Goal: Task Accomplishment & Management: Use online tool/utility

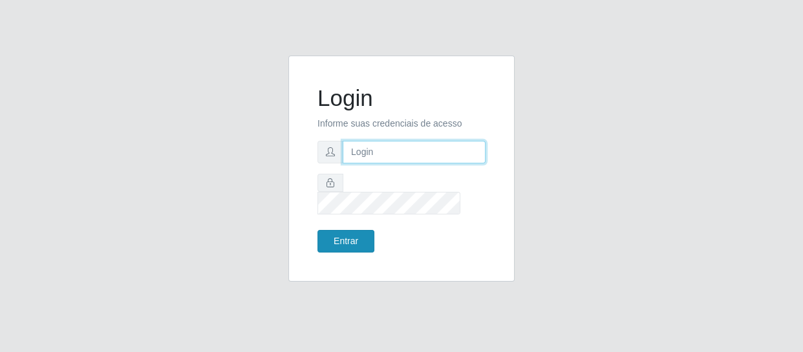
type input "[EMAIL_ADDRESS][DOMAIN_NAME]"
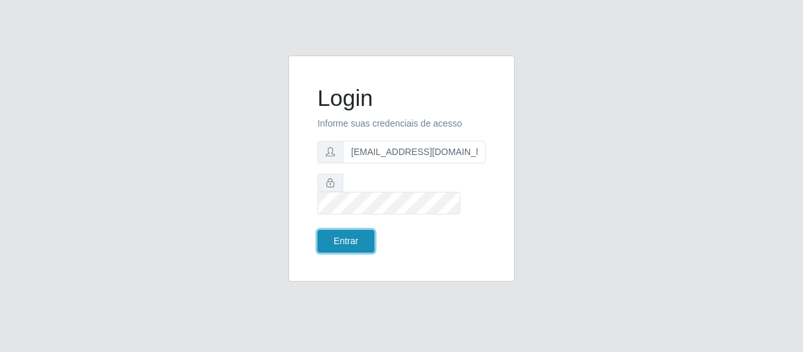
click at [355, 230] on button "Entrar" at bounding box center [346, 241] width 57 height 23
click at [340, 230] on button "Entrar" at bounding box center [346, 241] width 57 height 23
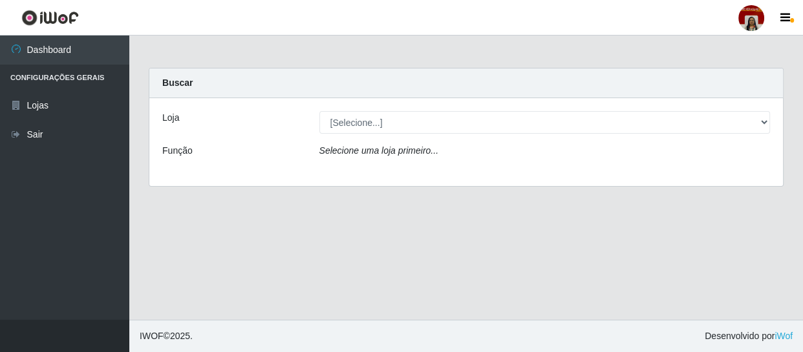
click at [470, 136] on div "Loja [Selecione...] Mar Vermelho - Loja 04 Função Selecione uma loja primeiro..." at bounding box center [466, 142] width 634 height 88
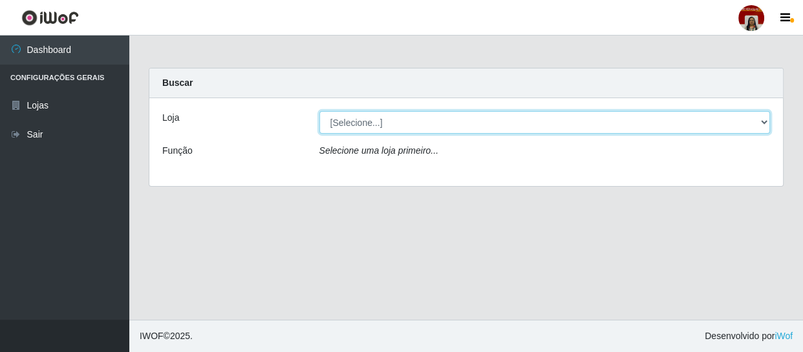
click at [472, 123] on select "[Selecione...] Mar Vermelho - Loja 04" at bounding box center [544, 122] width 451 height 23
select select "251"
click at [319, 111] on select "[Selecione...] Mar Vermelho - Loja 04" at bounding box center [544, 122] width 451 height 23
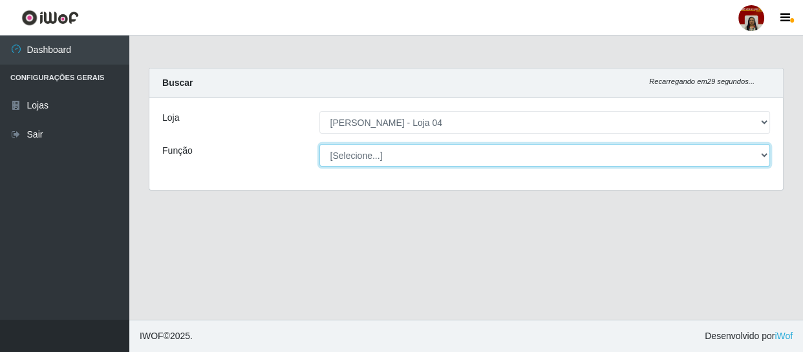
drag, startPoint x: 389, startPoint y: 162, endPoint x: 383, endPoint y: 146, distance: 17.2
click at [389, 162] on select "[Selecione...] ASG ASG + ASG ++ Auxiliar de Depósito Auxiliar de Depósito + Aux…" at bounding box center [544, 155] width 451 height 23
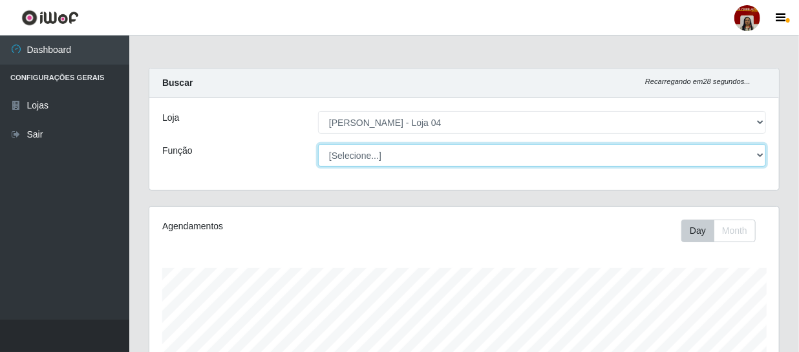
scroll to position [268, 630]
select select "1"
click at [318, 144] on select "[Selecione...] ASG ASG + ASG ++ Auxiliar de Depósito Auxiliar de Depósito + Aux…" at bounding box center [542, 155] width 448 height 23
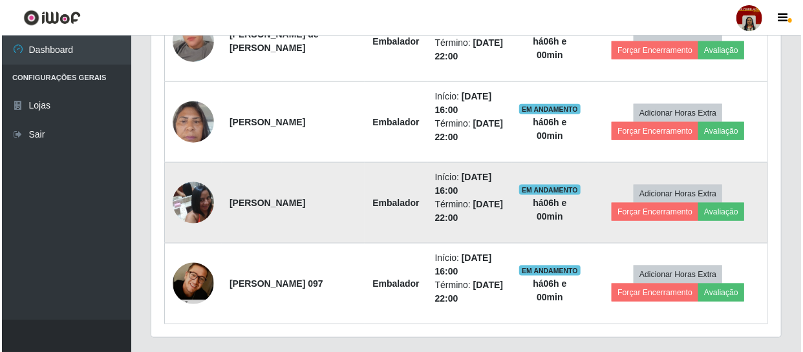
scroll to position [679, 0]
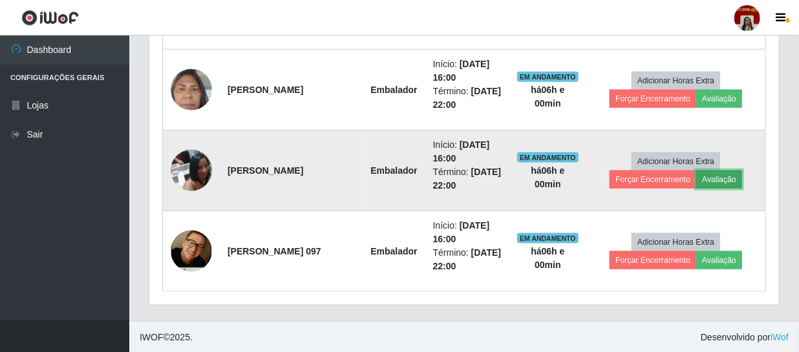
click at [718, 181] on button "Avaliação" at bounding box center [720, 180] width 46 height 18
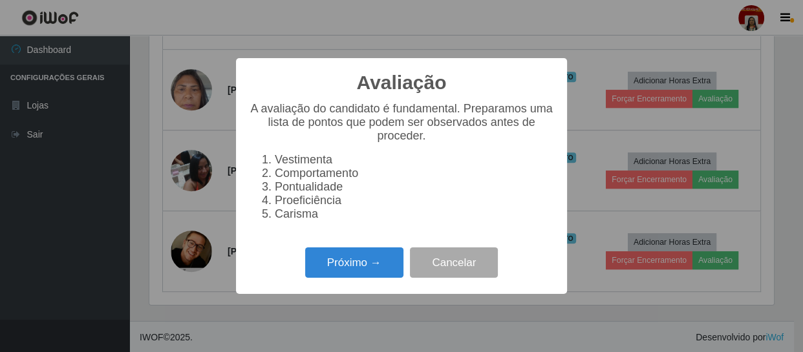
scroll to position [268, 624]
click at [368, 271] on button "Próximo →" at bounding box center [354, 263] width 98 height 30
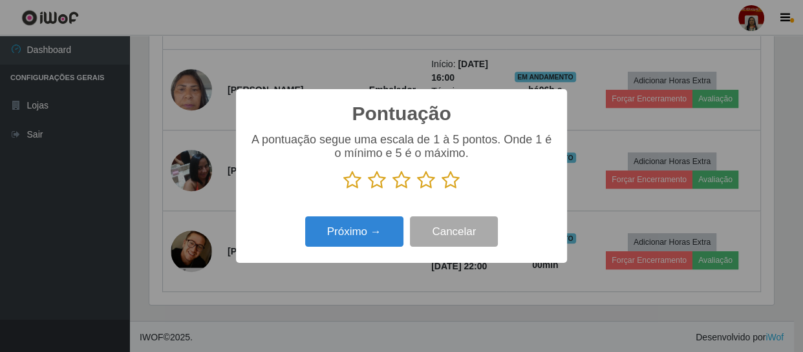
scroll to position [646437, 646080]
click at [455, 181] on icon at bounding box center [451, 180] width 18 height 19
click at [442, 190] on input "radio" at bounding box center [442, 190] width 0 height 0
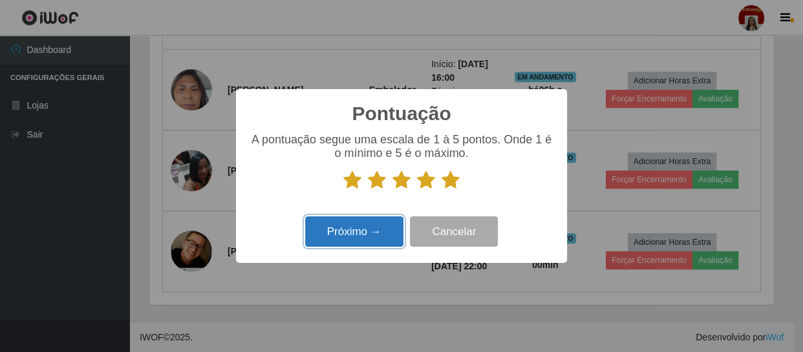
click at [369, 235] on button "Próximo →" at bounding box center [354, 232] width 98 height 30
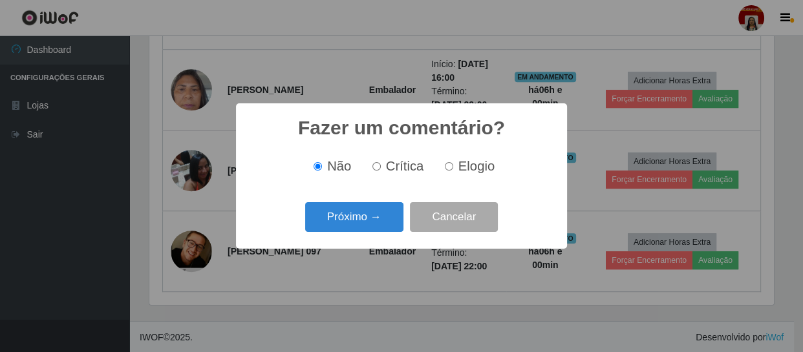
click at [453, 168] on label "Elogio" at bounding box center [467, 166] width 55 height 15
click at [453, 168] on input "Elogio" at bounding box center [449, 166] width 8 height 8
radio input "true"
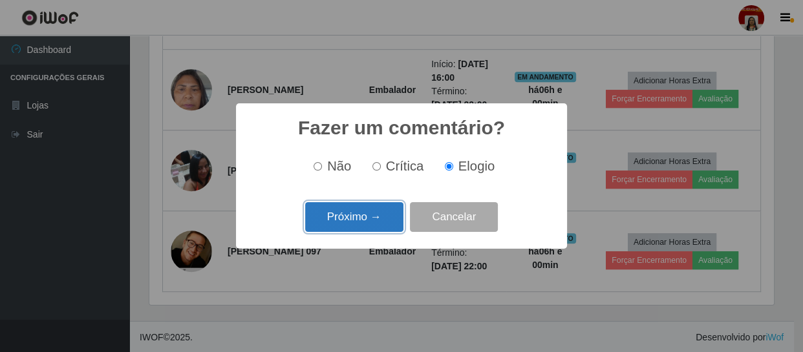
click at [365, 211] on button "Próximo →" at bounding box center [354, 217] width 98 height 30
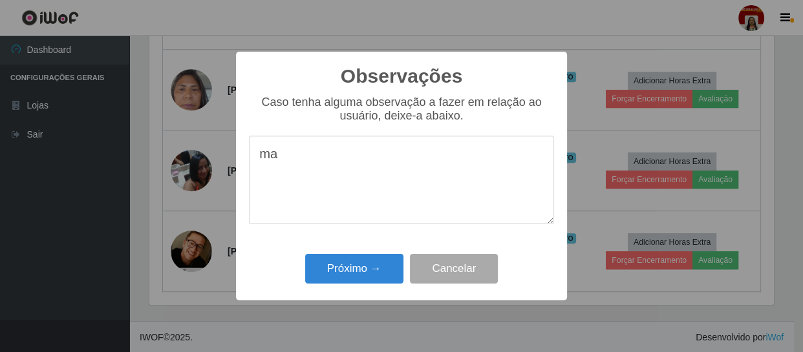
type textarea "m"
type textarea "uma otima"
click at [351, 272] on button "Próximo →" at bounding box center [354, 269] width 98 height 30
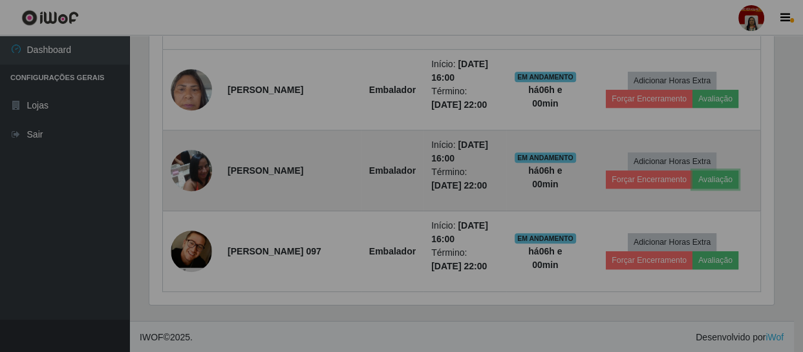
scroll to position [268, 630]
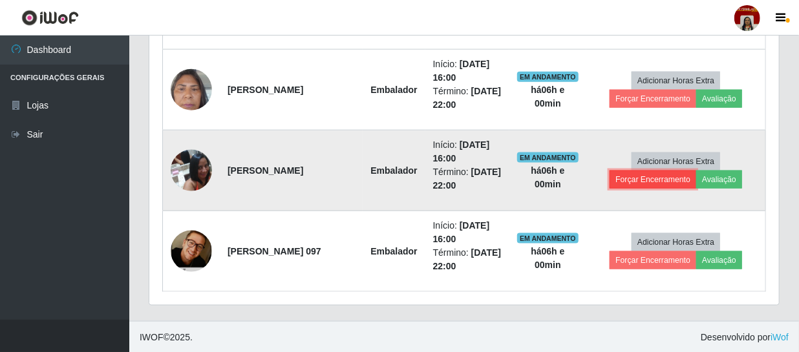
click at [652, 179] on button "Forçar Encerramento" at bounding box center [653, 180] width 87 height 18
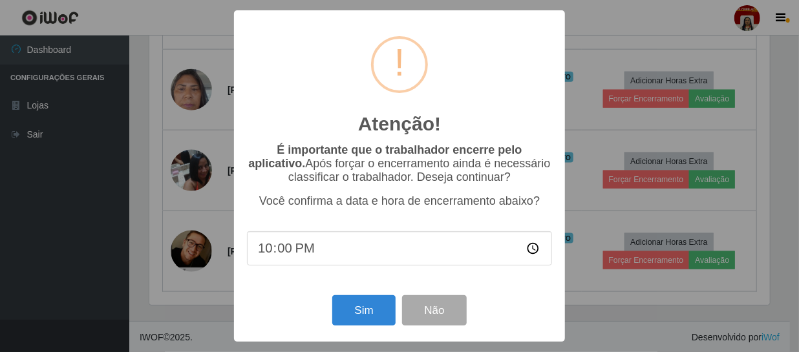
scroll to position [268, 624]
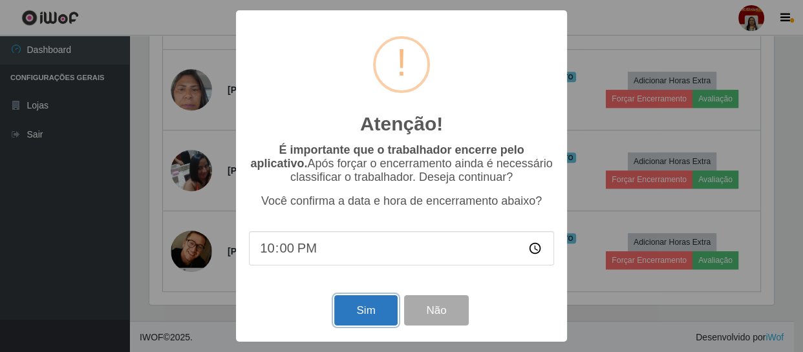
click at [365, 309] on button "Sim" at bounding box center [365, 311] width 63 height 30
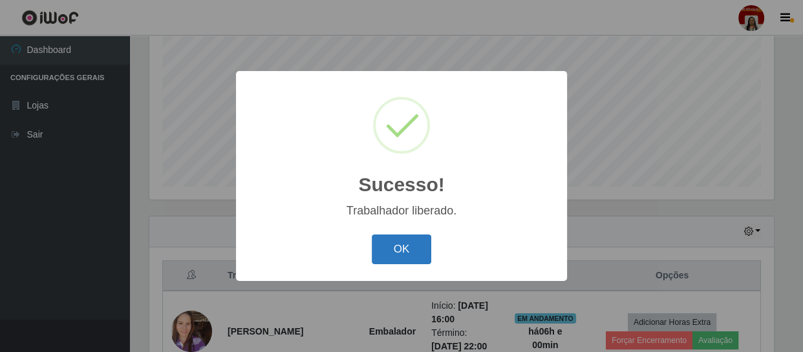
click at [400, 246] on button "OK" at bounding box center [402, 250] width 60 height 30
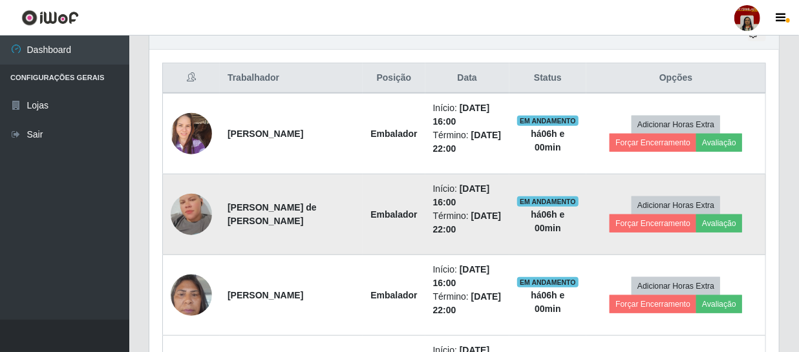
scroll to position [511, 0]
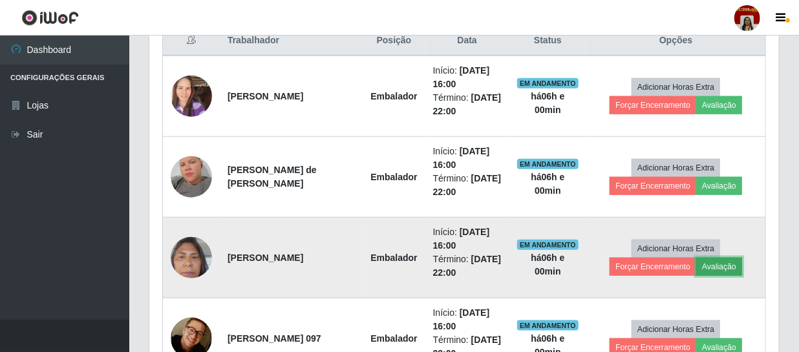
drag, startPoint x: 738, startPoint y: 257, endPoint x: 710, endPoint y: 261, distance: 28.1
click at [735, 255] on td "Adicionar Horas Extra Forçar Encerramento Avaliação" at bounding box center [676, 258] width 179 height 81
click at [727, 268] on button "Avaliação" at bounding box center [720, 267] width 46 height 18
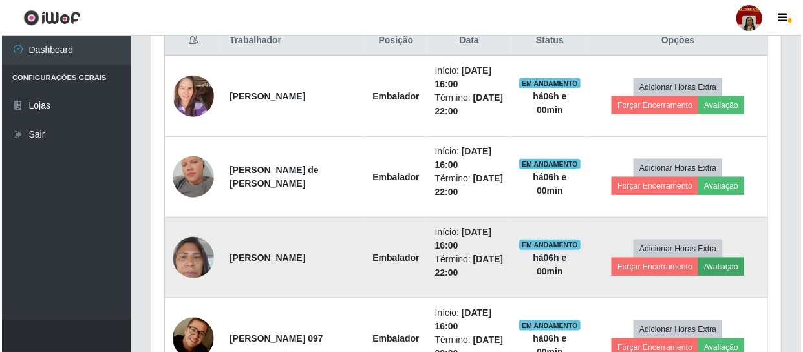
scroll to position [268, 624]
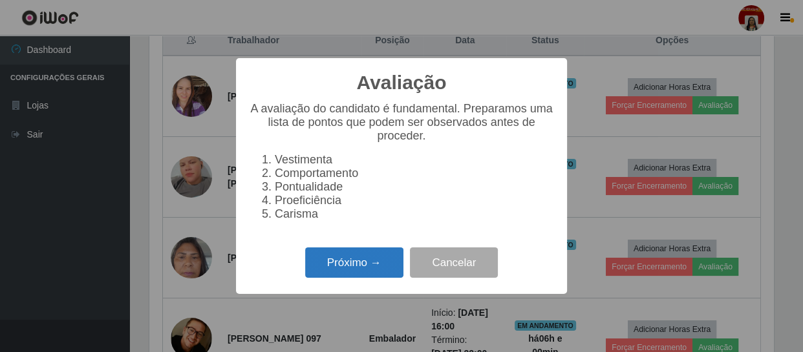
click at [336, 273] on button "Próximo →" at bounding box center [354, 263] width 98 height 30
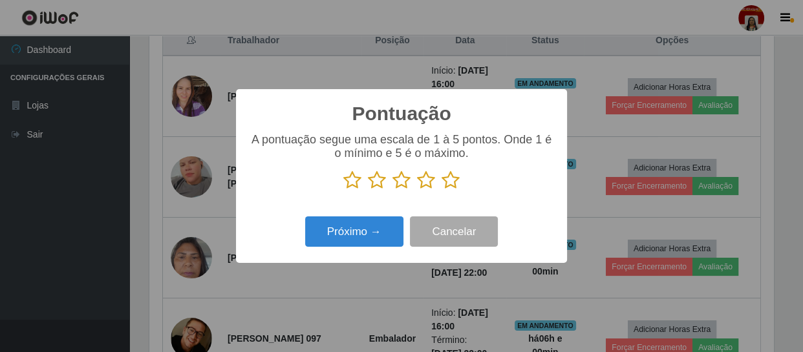
click at [451, 180] on icon at bounding box center [451, 180] width 18 height 19
click at [442, 190] on input "radio" at bounding box center [442, 190] width 0 height 0
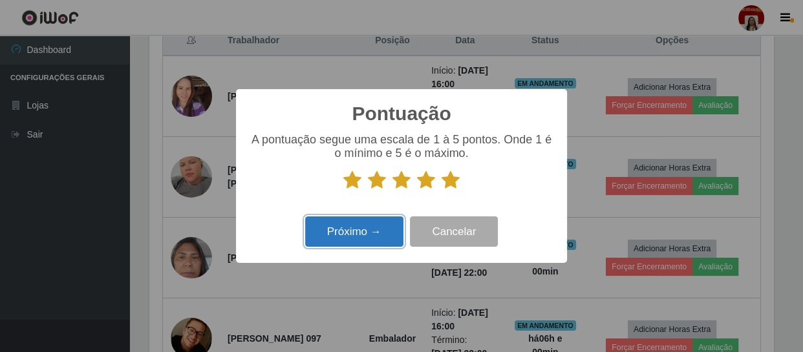
click at [354, 231] on button "Próximo →" at bounding box center [354, 232] width 98 height 30
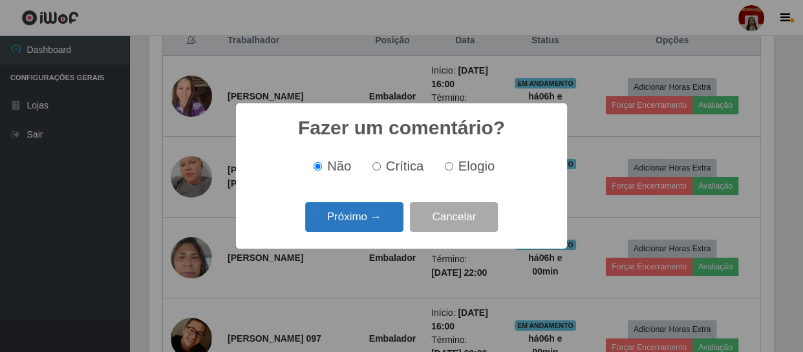
click at [332, 212] on button "Próximo →" at bounding box center [354, 217] width 98 height 30
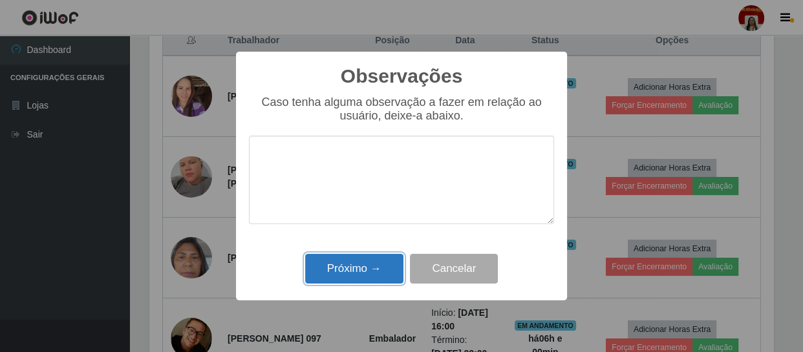
click at [352, 258] on button "Próximo →" at bounding box center [354, 269] width 98 height 30
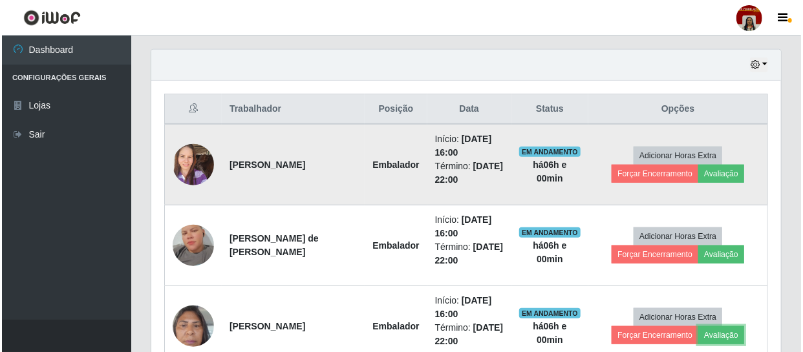
scroll to position [422, 0]
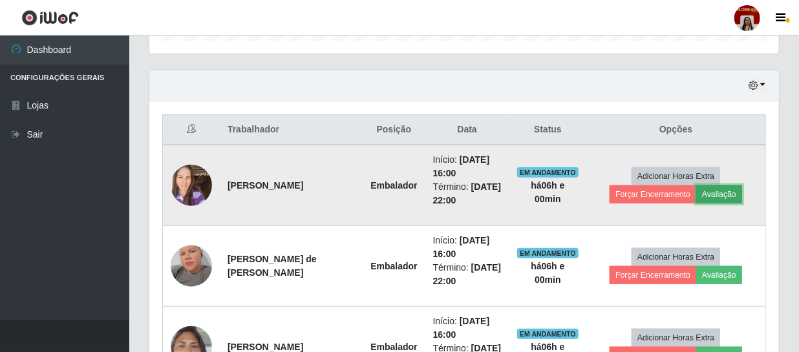
click at [720, 189] on button "Avaliação" at bounding box center [720, 195] width 46 height 18
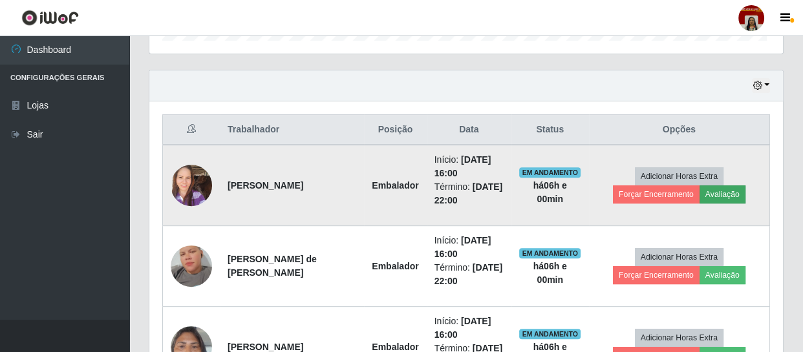
scroll to position [268, 624]
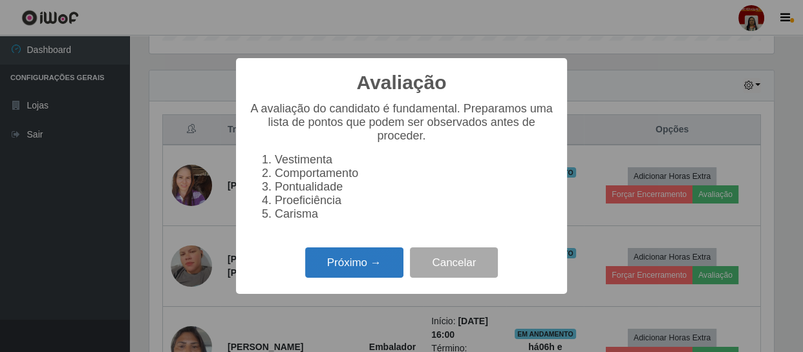
click at [356, 262] on button "Próximo →" at bounding box center [354, 263] width 98 height 30
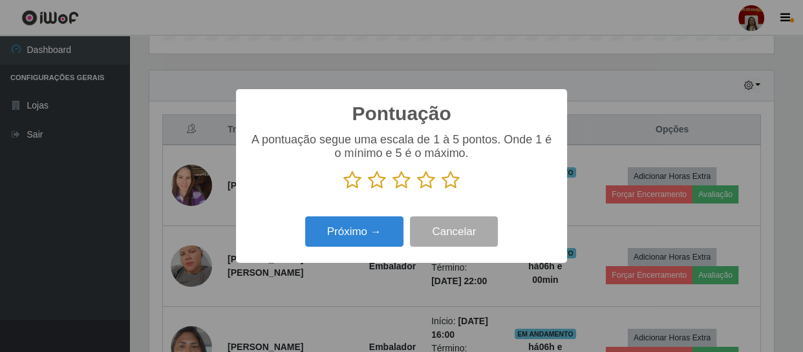
scroll to position [646437, 646080]
click at [444, 181] on icon at bounding box center [451, 180] width 18 height 19
click at [442, 190] on input "radio" at bounding box center [442, 190] width 0 height 0
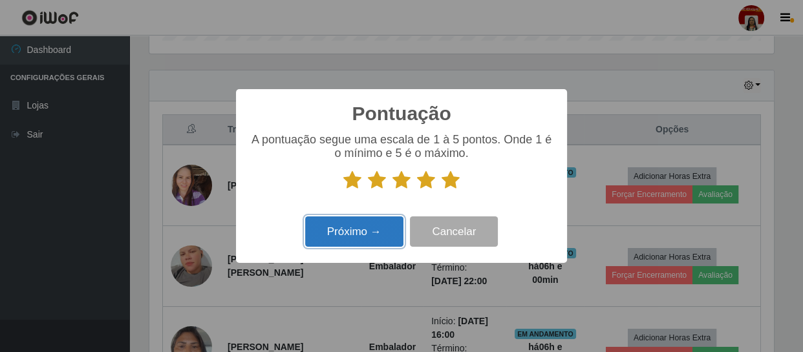
click at [358, 231] on button "Próximo →" at bounding box center [354, 232] width 98 height 30
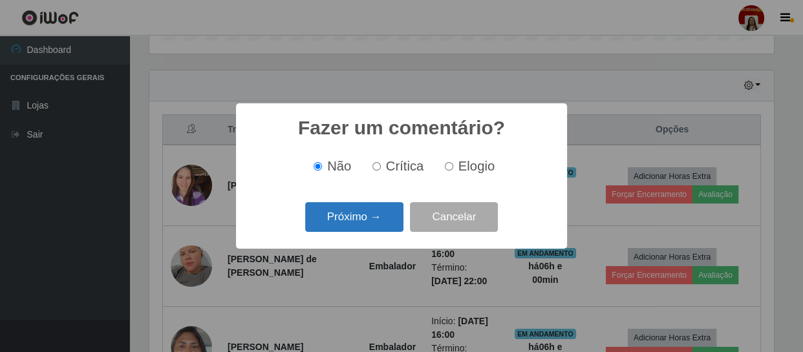
click at [371, 222] on button "Próximo →" at bounding box center [354, 217] width 98 height 30
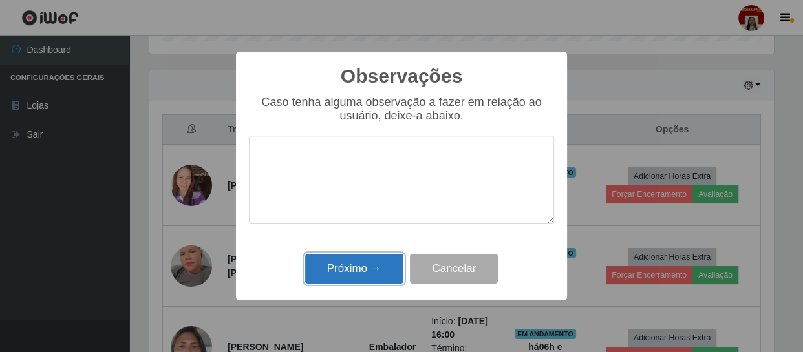
click at [364, 273] on button "Próximo →" at bounding box center [354, 269] width 98 height 30
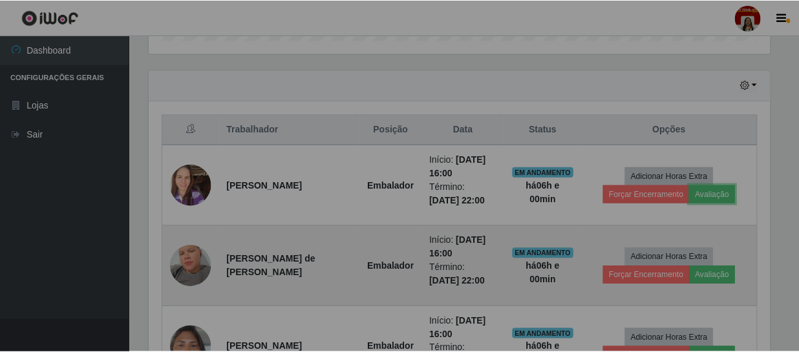
scroll to position [268, 630]
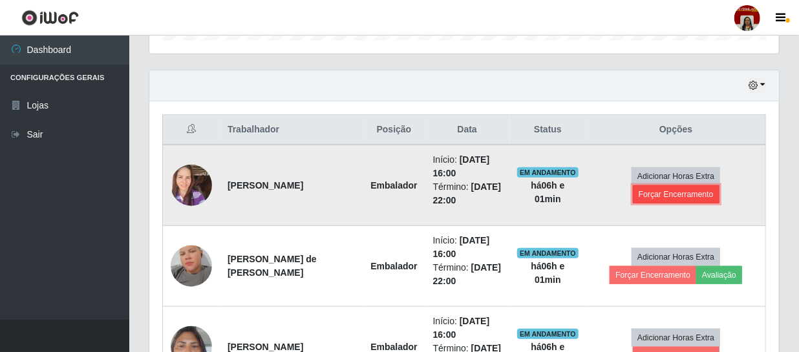
click at [672, 191] on button "Forçar Encerramento" at bounding box center [676, 195] width 87 height 18
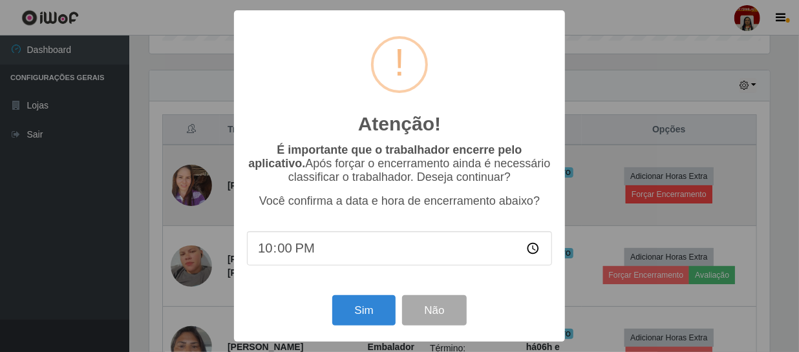
scroll to position [268, 624]
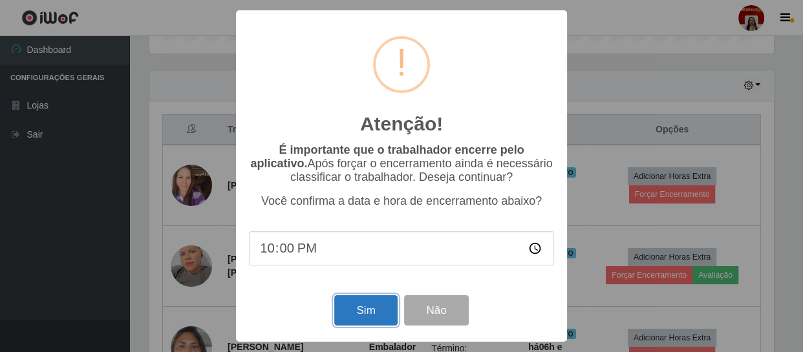
click at [382, 321] on button "Sim" at bounding box center [365, 311] width 63 height 30
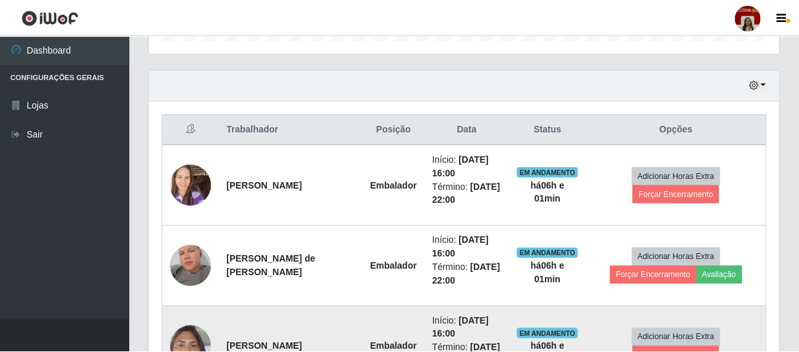
scroll to position [0, 0]
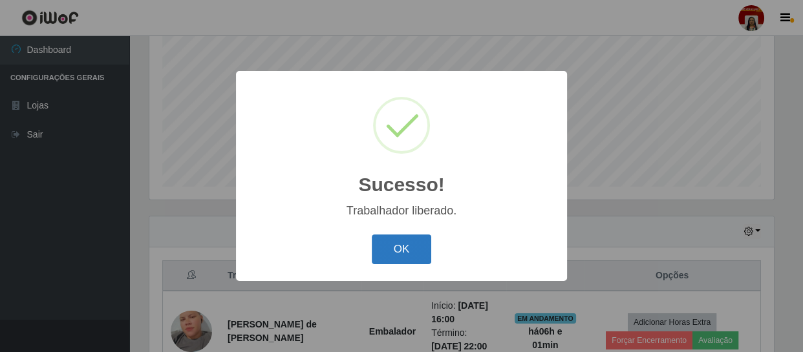
click at [408, 252] on button "OK" at bounding box center [402, 250] width 60 height 30
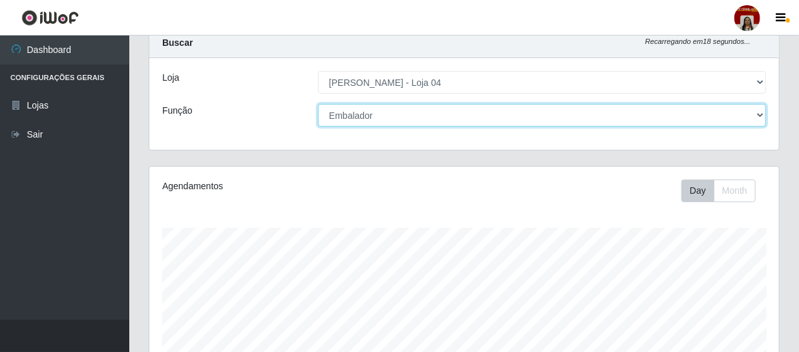
click at [409, 109] on select "[Selecione...] ASG ASG + ASG ++ Auxiliar de Depósito Auxiliar de Depósito + Aux…" at bounding box center [542, 115] width 448 height 23
click at [318, 104] on select "[Selecione...] ASG ASG + ASG ++ Auxiliar de Depósito Auxiliar de Depósito + Aux…" at bounding box center [542, 115] width 448 height 23
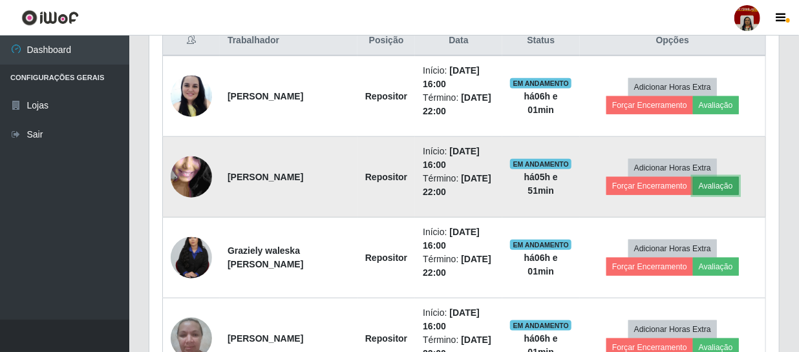
click at [715, 180] on button "Avaliação" at bounding box center [716, 186] width 46 height 18
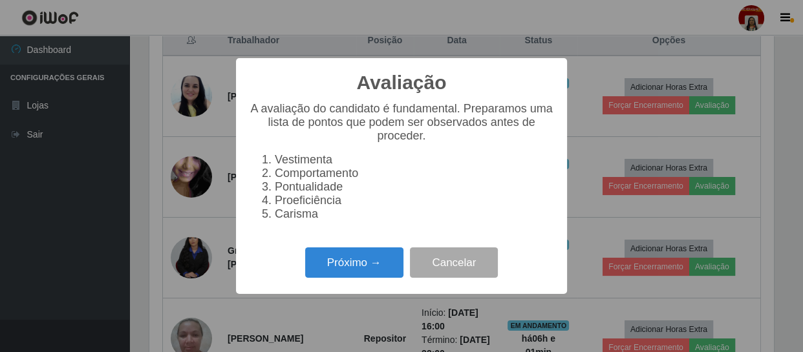
click at [175, 231] on div "Avaliação × A avaliação do candidato é fundamental. Preparamos uma lista de pon…" at bounding box center [401, 176] width 803 height 352
click at [125, 220] on div "Avaliação × A avaliação do candidato é fundamental. Preparamos uma lista de pon…" at bounding box center [401, 176] width 803 height 352
click at [689, 243] on div "Avaliação × A avaliação do candidato é fundamental. Preparamos uma lista de pon…" at bounding box center [401, 176] width 803 height 352
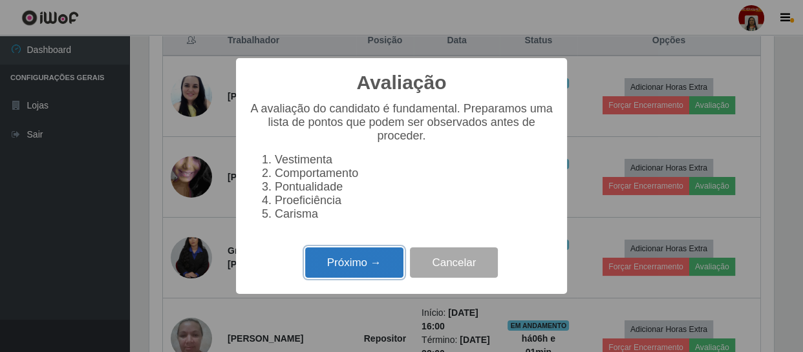
drag, startPoint x: 693, startPoint y: 222, endPoint x: 340, endPoint y: 261, distance: 355.2
click at [340, 261] on button "Próximo →" at bounding box center [354, 263] width 98 height 30
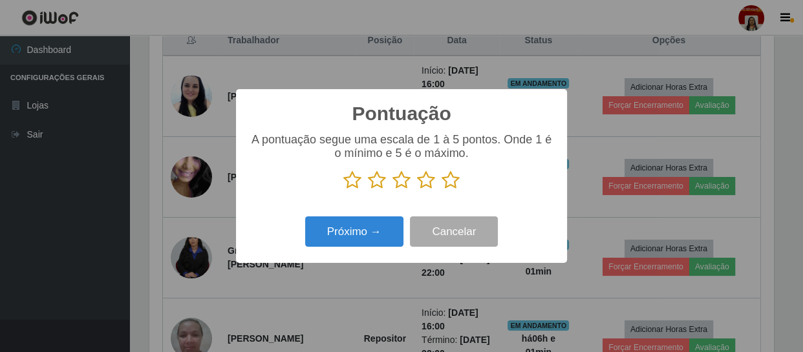
click at [460, 177] on p at bounding box center [401, 180] width 305 height 19
click at [436, 186] on p at bounding box center [401, 180] width 305 height 19
click at [446, 182] on icon at bounding box center [451, 180] width 18 height 19
click at [442, 190] on input "radio" at bounding box center [442, 190] width 0 height 0
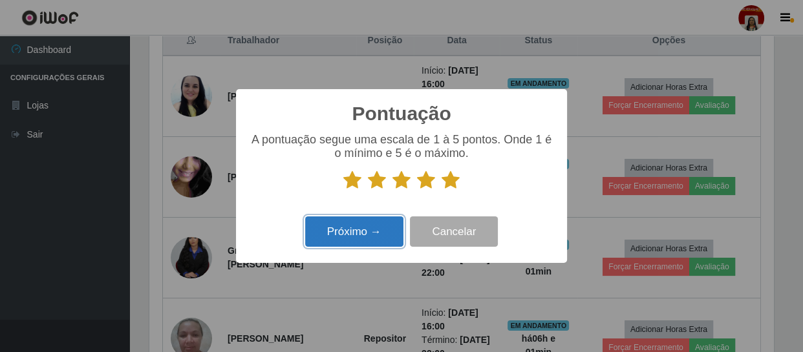
click at [365, 228] on button "Próximo →" at bounding box center [354, 232] width 98 height 30
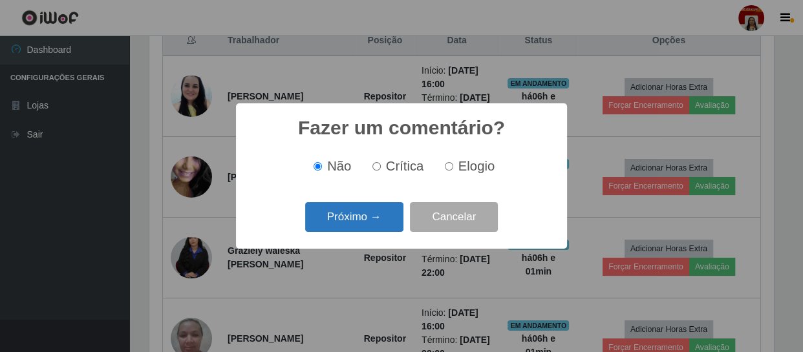
click at [364, 222] on button "Próximo →" at bounding box center [354, 217] width 98 height 30
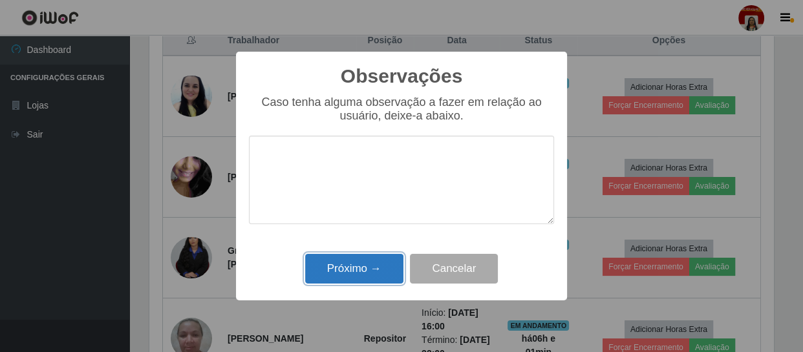
click at [371, 270] on button "Próximo →" at bounding box center [354, 269] width 98 height 30
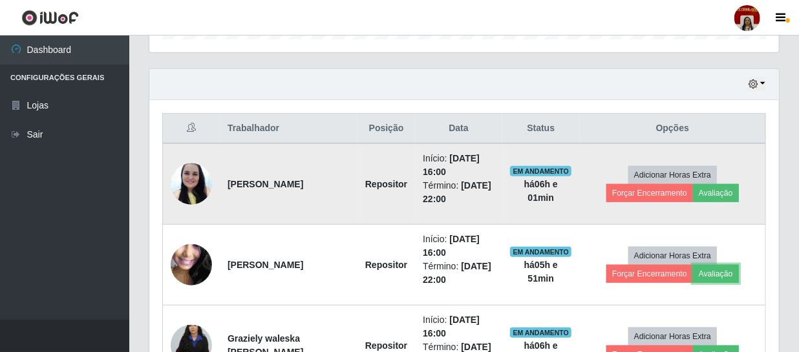
scroll to position [481, 0]
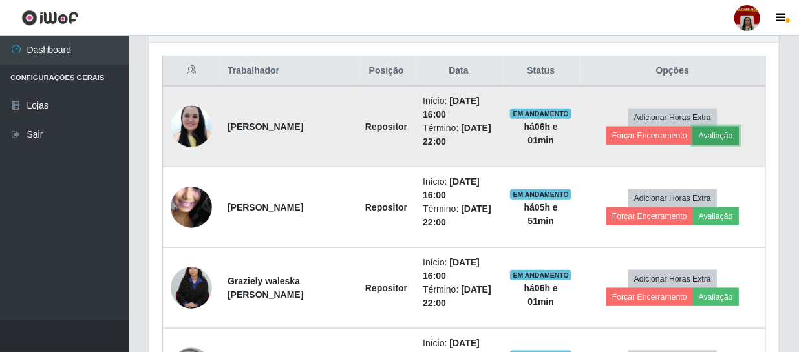
click at [717, 134] on button "Avaliação" at bounding box center [716, 136] width 46 height 18
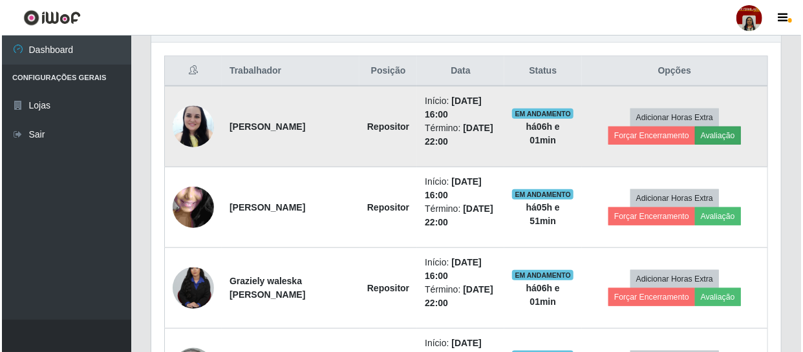
scroll to position [268, 624]
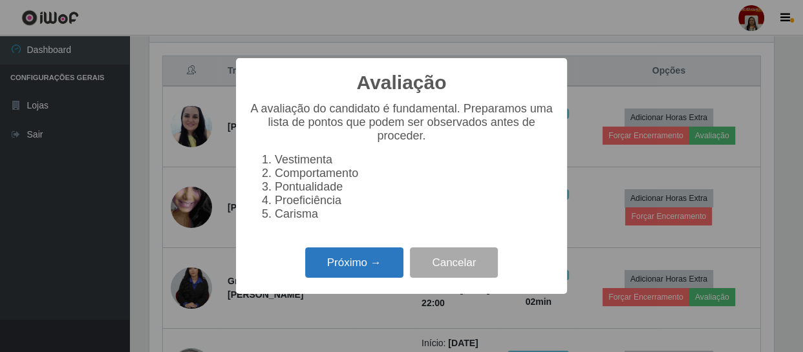
click at [333, 271] on button "Próximo →" at bounding box center [354, 263] width 98 height 30
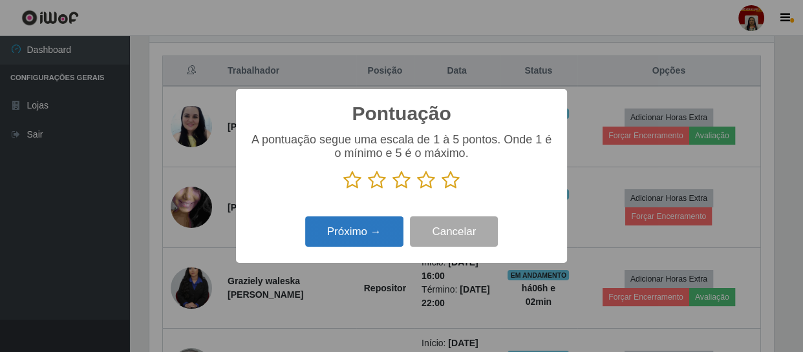
scroll to position [646437, 646080]
click at [448, 178] on icon at bounding box center [451, 180] width 18 height 19
click at [442, 190] on input "radio" at bounding box center [442, 190] width 0 height 0
click at [377, 236] on button "Próximo →" at bounding box center [354, 232] width 98 height 30
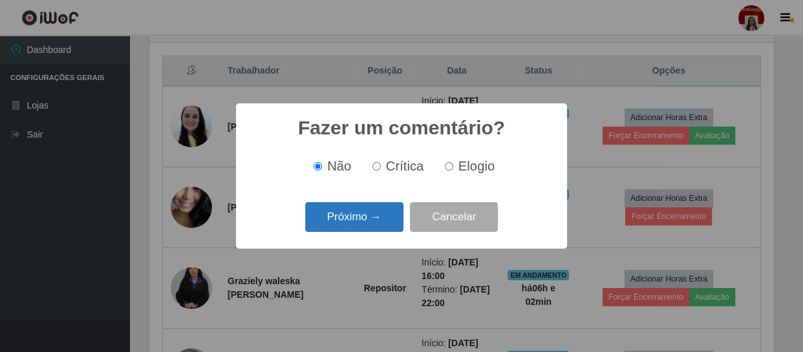
click at [387, 211] on button "Próximo →" at bounding box center [354, 217] width 98 height 30
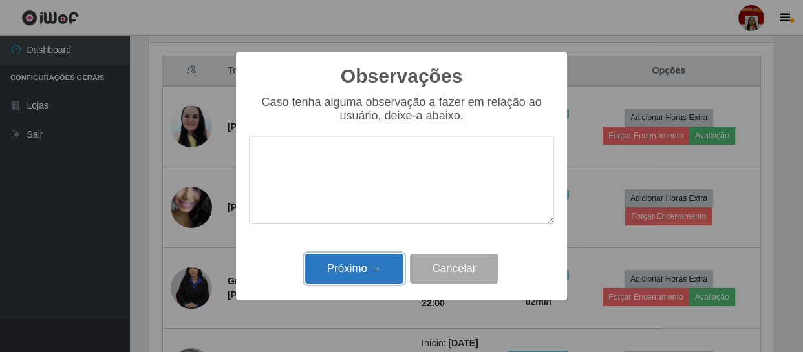
click at [361, 265] on button "Próximo →" at bounding box center [354, 269] width 98 height 30
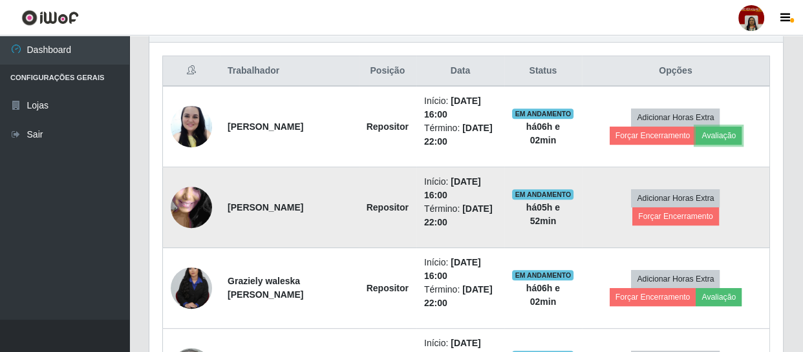
scroll to position [268, 630]
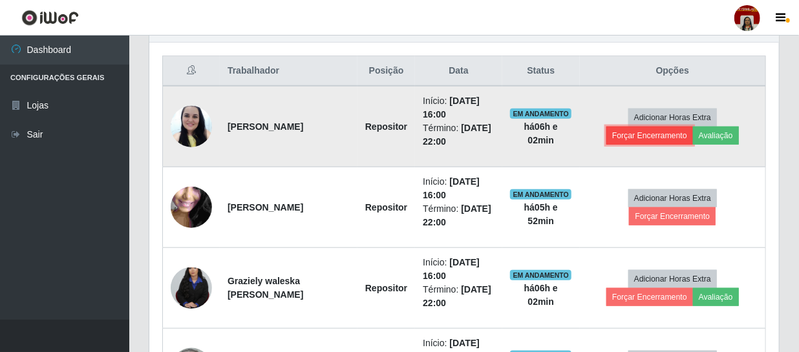
click at [650, 131] on button "Forçar Encerramento" at bounding box center [650, 136] width 87 height 18
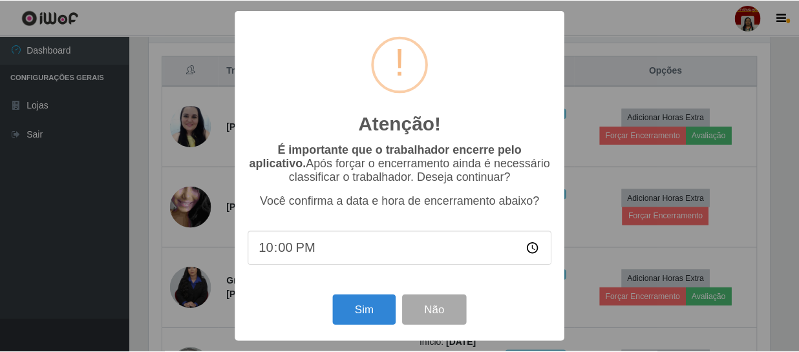
scroll to position [268, 624]
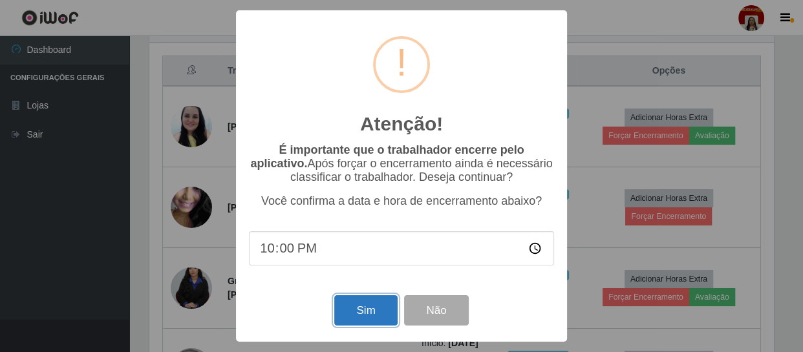
click at [353, 313] on button "Sim" at bounding box center [365, 311] width 63 height 30
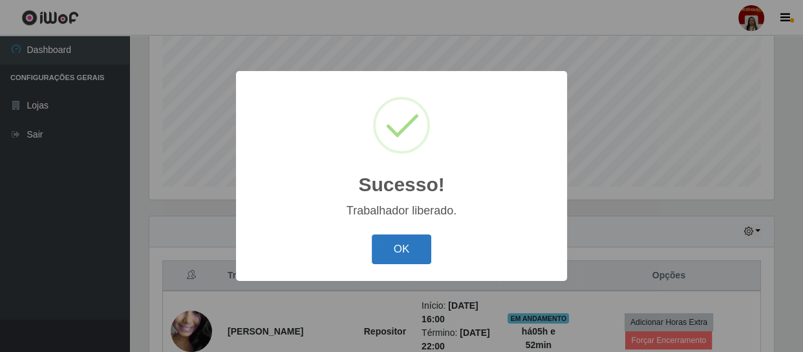
click at [386, 249] on button "OK" at bounding box center [402, 250] width 60 height 30
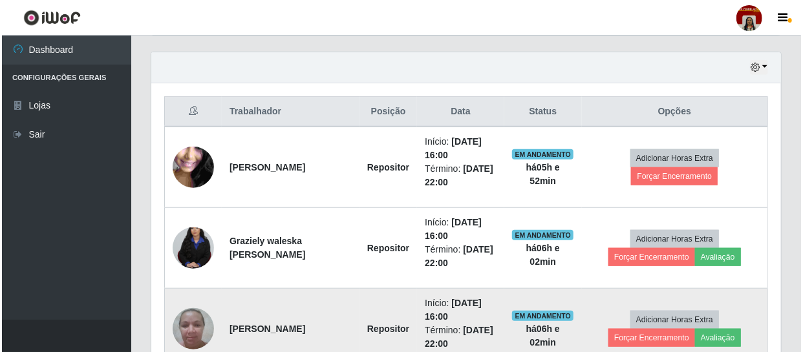
scroll to position [511, 0]
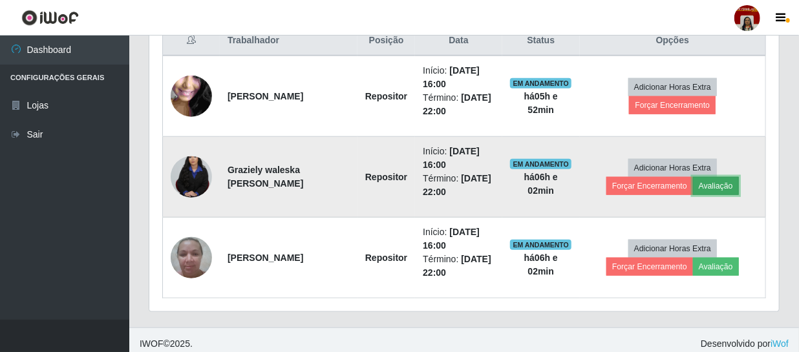
click at [724, 184] on button "Avaliação" at bounding box center [716, 186] width 46 height 18
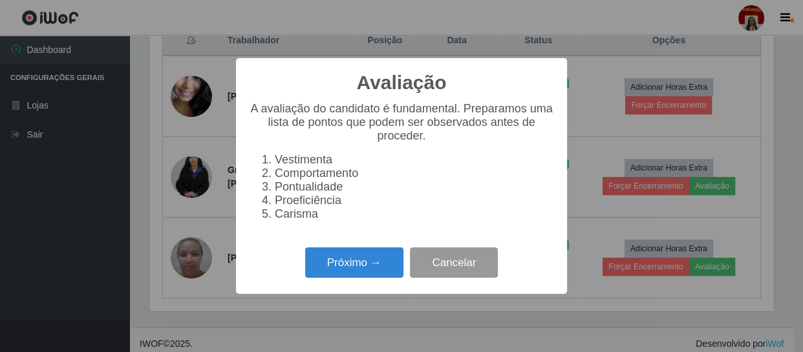
scroll to position [268, 624]
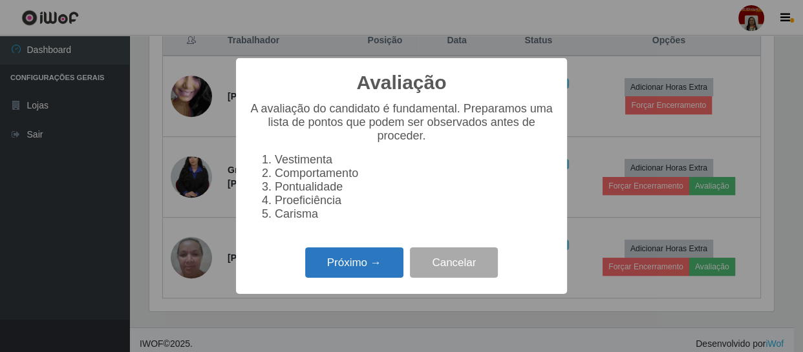
click at [351, 266] on button "Próximo →" at bounding box center [354, 263] width 98 height 30
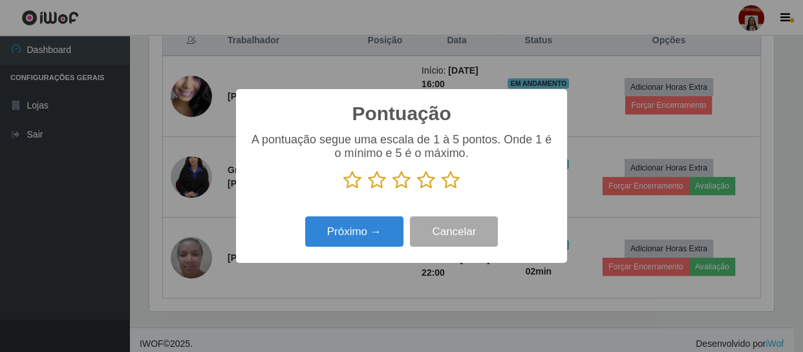
click at [453, 189] on icon at bounding box center [451, 180] width 18 height 19
click at [442, 190] on input "radio" at bounding box center [442, 190] width 0 height 0
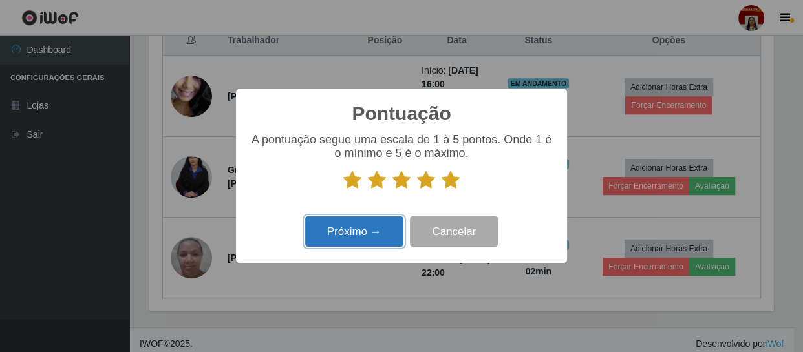
click at [347, 227] on button "Próximo →" at bounding box center [354, 232] width 98 height 30
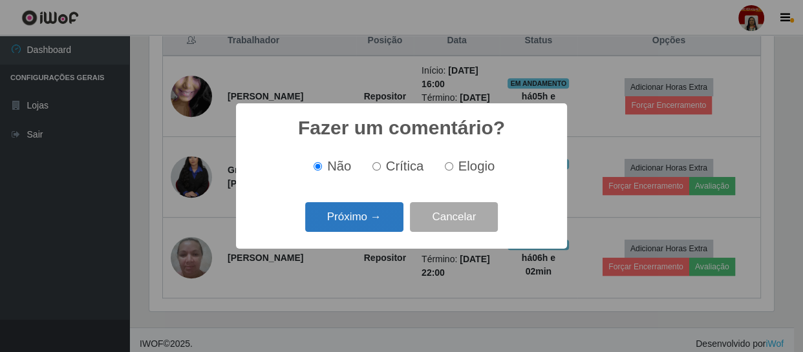
click at [355, 219] on button "Próximo →" at bounding box center [354, 217] width 98 height 30
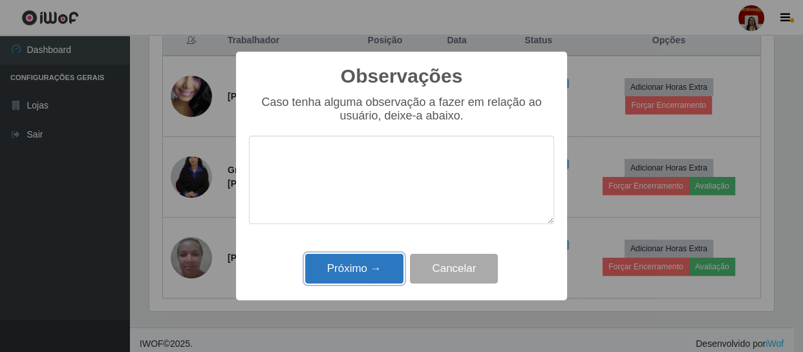
click at [343, 268] on button "Próximo →" at bounding box center [354, 269] width 98 height 30
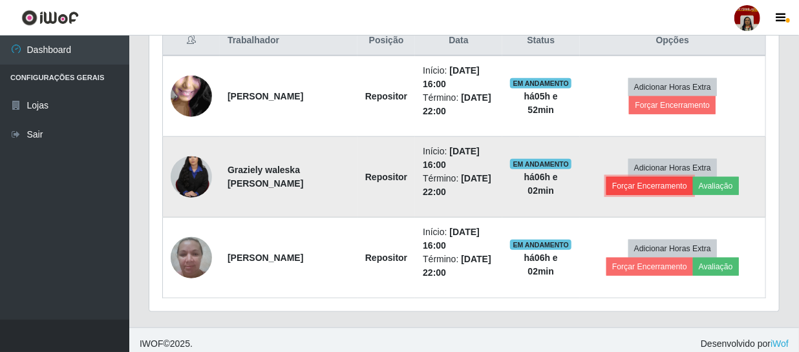
click at [647, 183] on button "Forçar Encerramento" at bounding box center [650, 186] width 87 height 18
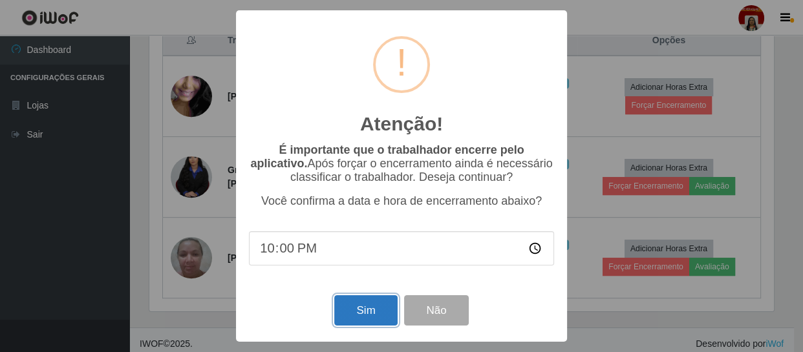
click at [374, 310] on button "Sim" at bounding box center [365, 311] width 63 height 30
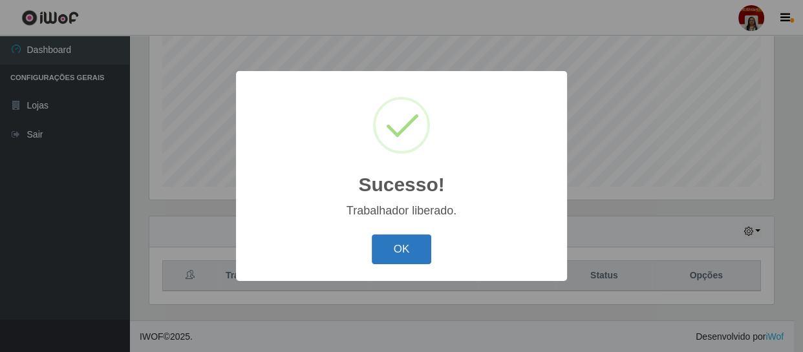
click at [419, 252] on button "OK" at bounding box center [402, 250] width 60 height 30
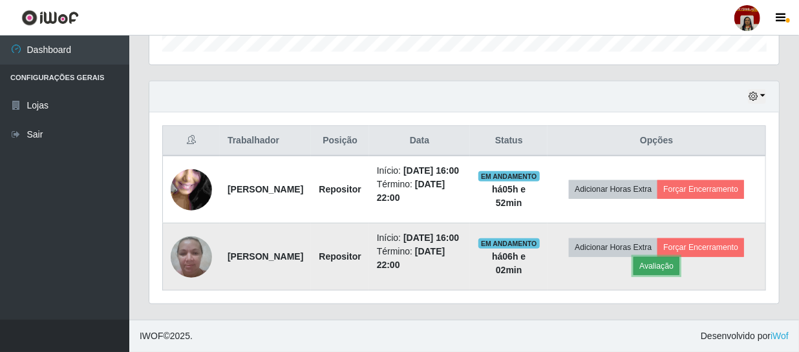
click at [680, 257] on button "Avaliação" at bounding box center [657, 266] width 46 height 18
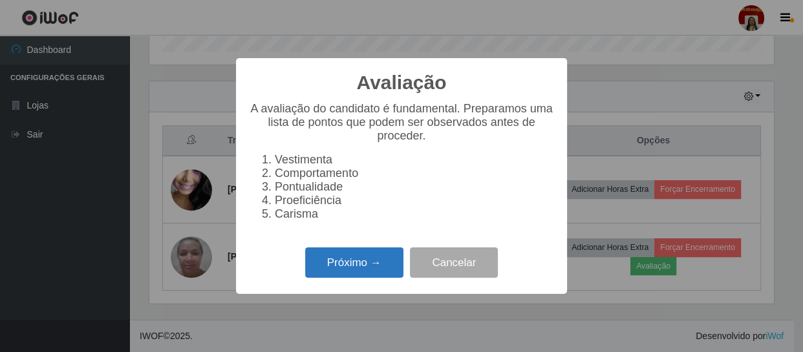
click at [372, 261] on button "Próximo →" at bounding box center [354, 263] width 98 height 30
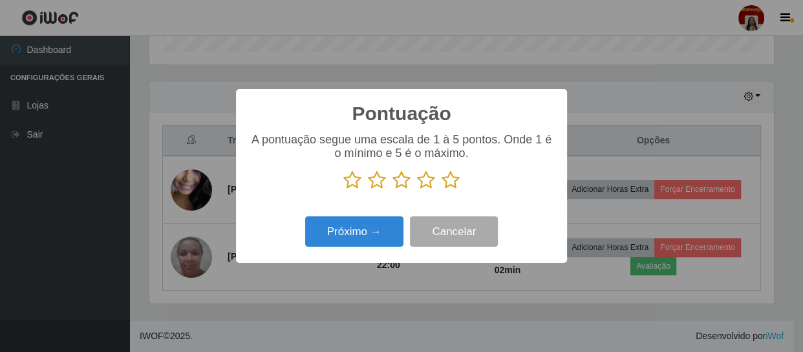
click at [457, 187] on icon at bounding box center [451, 180] width 18 height 19
click at [442, 190] on input "radio" at bounding box center [442, 190] width 0 height 0
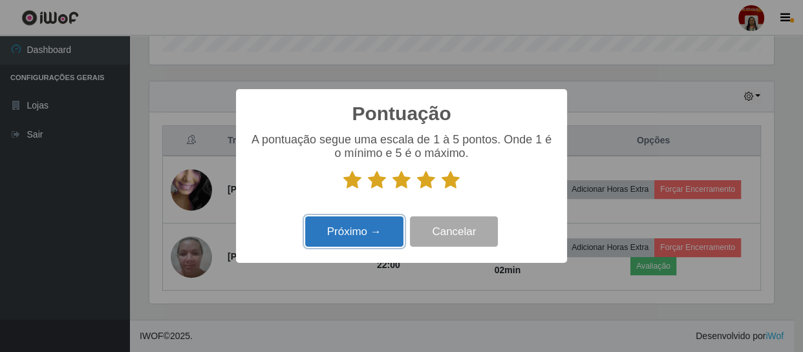
click at [381, 235] on button "Próximo →" at bounding box center [354, 232] width 98 height 30
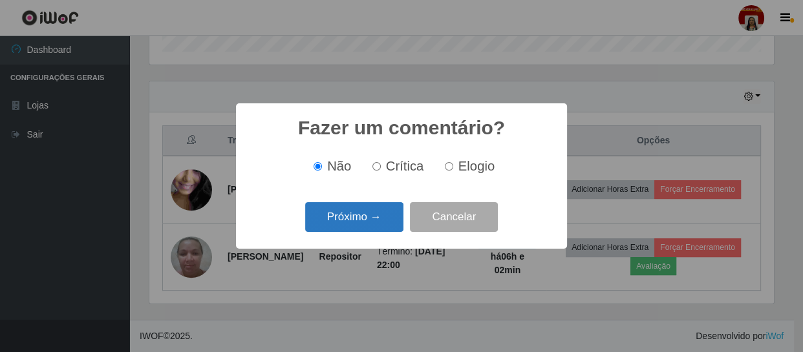
click at [379, 215] on button "Próximo →" at bounding box center [354, 217] width 98 height 30
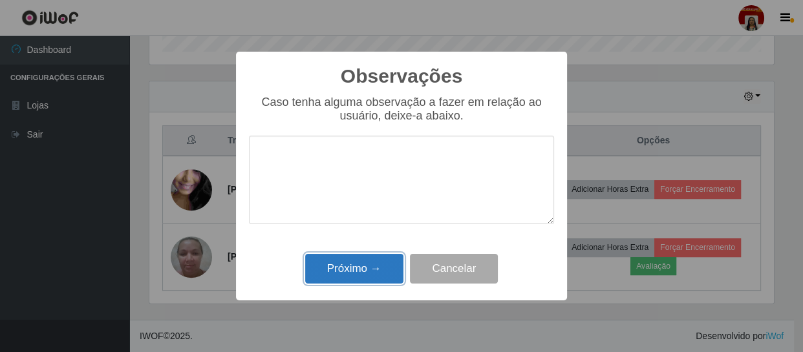
click at [364, 262] on button "Próximo →" at bounding box center [354, 269] width 98 height 30
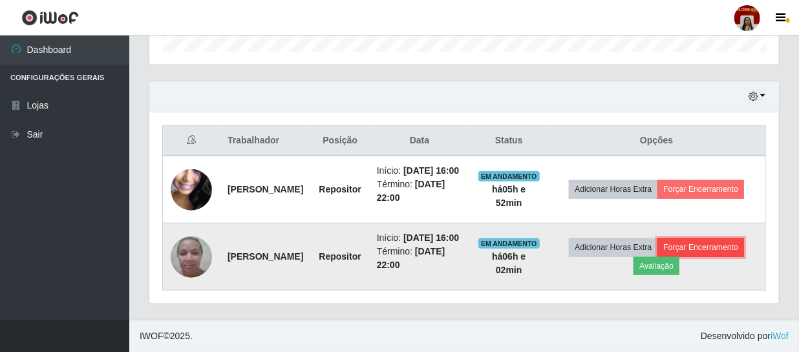
click at [658, 255] on button "Forçar Encerramento" at bounding box center [701, 248] width 87 height 18
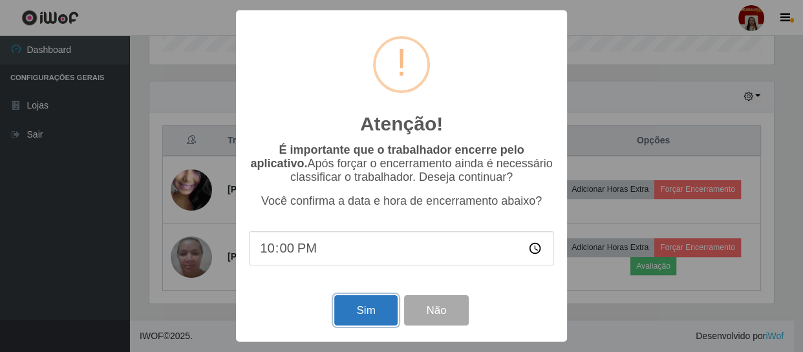
click at [365, 323] on button "Sim" at bounding box center [365, 311] width 63 height 30
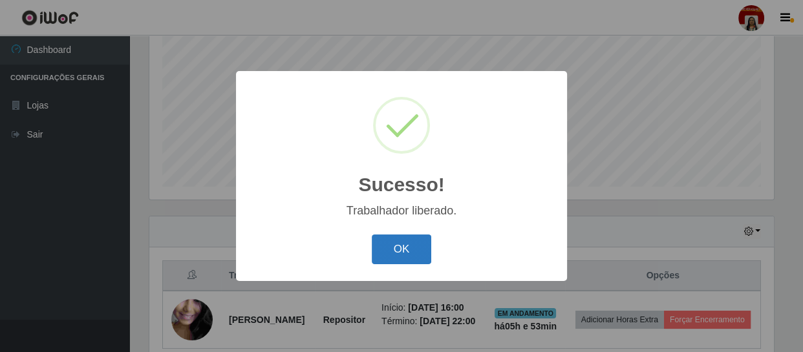
click at [394, 249] on button "OK" at bounding box center [402, 250] width 60 height 30
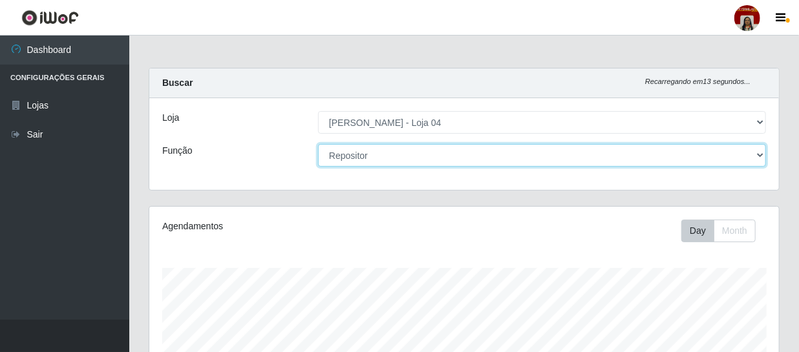
click at [348, 158] on select "[Selecione...] ASG ASG + ASG ++ Auxiliar de Depósito Auxiliar de Depósito + Aux…" at bounding box center [542, 155] width 448 height 23
click at [318, 144] on select "[Selecione...] ASG ASG + ASG ++ Auxiliar de Depósito Auxiliar de Depósito + Aux…" at bounding box center [542, 155] width 448 height 23
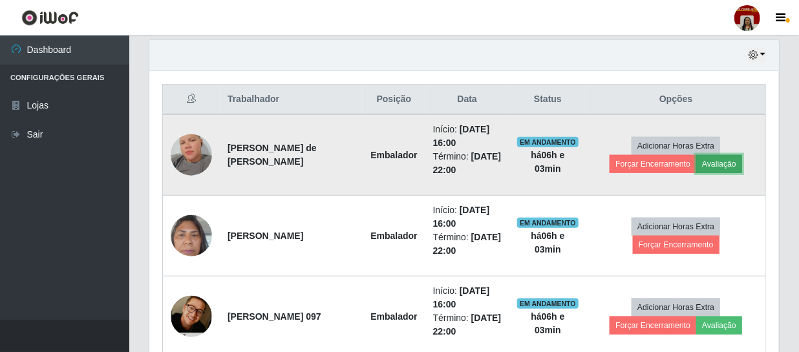
click at [718, 162] on button "Avaliação" at bounding box center [720, 164] width 46 height 18
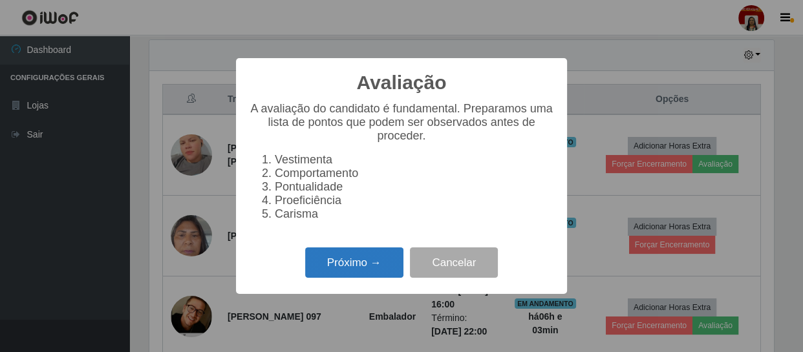
click at [352, 263] on button "Próximo →" at bounding box center [354, 263] width 98 height 30
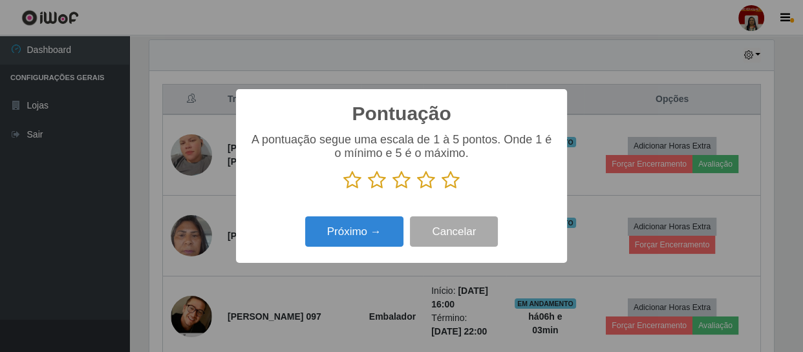
click at [450, 184] on icon at bounding box center [451, 180] width 18 height 19
click at [442, 190] on input "radio" at bounding box center [442, 190] width 0 height 0
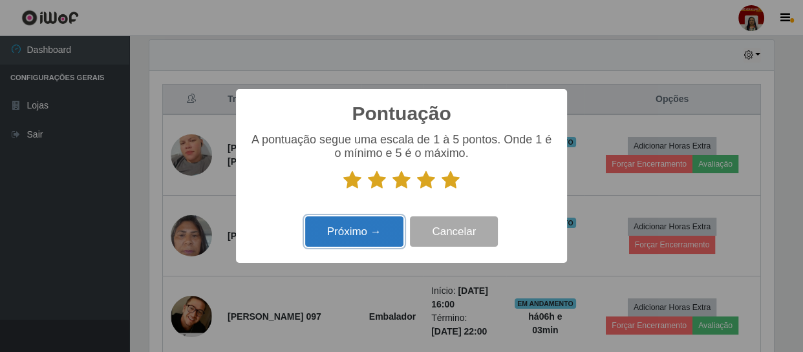
click at [369, 230] on button "Próximo →" at bounding box center [354, 232] width 98 height 30
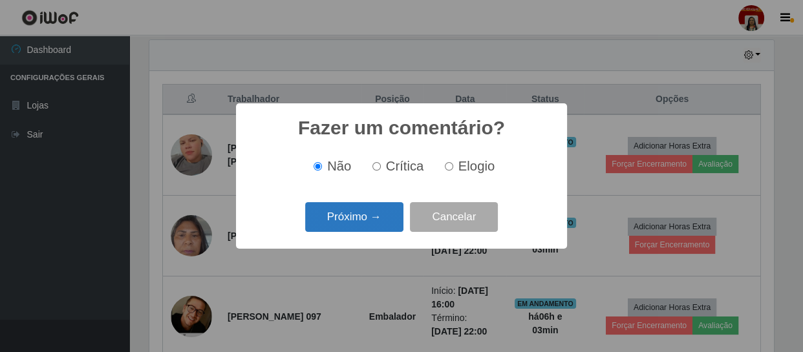
click at [382, 224] on button "Próximo →" at bounding box center [354, 217] width 98 height 30
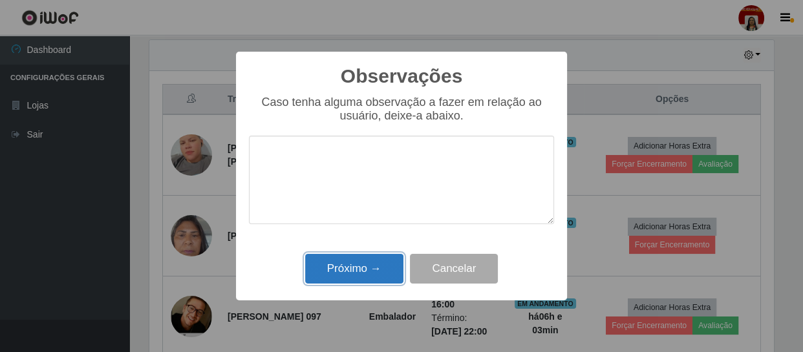
click at [370, 267] on button "Próximo →" at bounding box center [354, 269] width 98 height 30
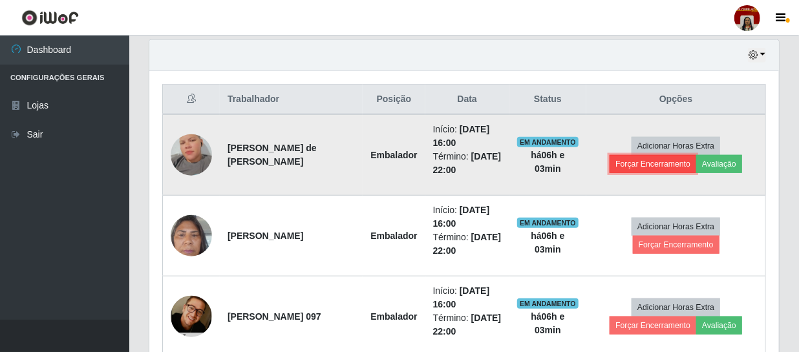
click at [657, 168] on button "Forçar Encerramento" at bounding box center [653, 164] width 87 height 18
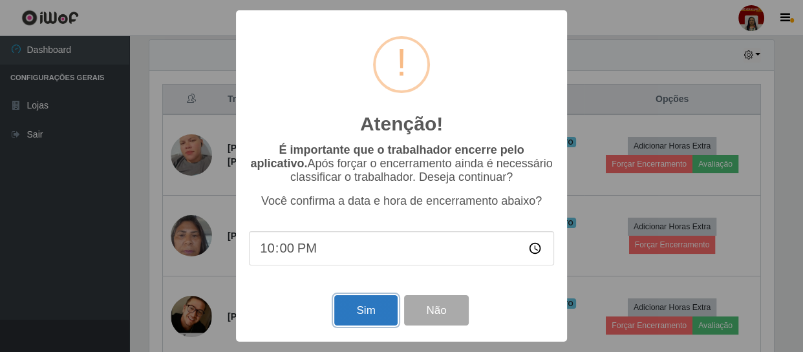
click at [382, 319] on button "Sim" at bounding box center [365, 311] width 63 height 30
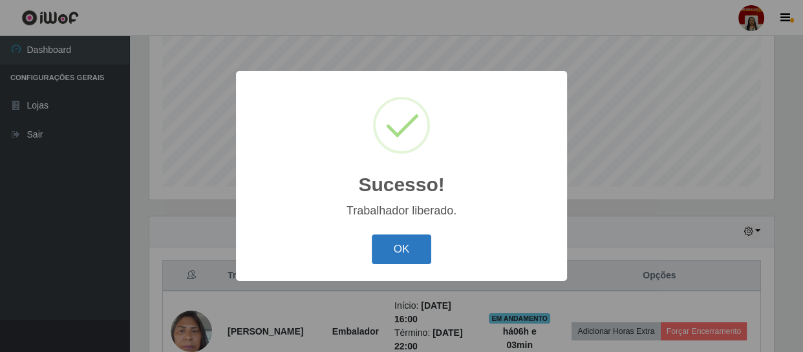
click at [405, 250] on button "OK" at bounding box center [402, 250] width 60 height 30
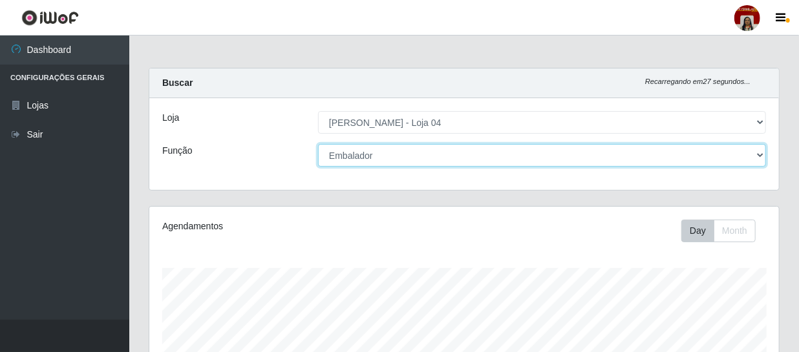
click at [409, 159] on select "[Selecione...] ASG ASG + ASG ++ Auxiliar de Depósito Auxiliar de Depósito + Aux…" at bounding box center [542, 155] width 448 height 23
click at [318, 144] on select "[Selecione...] ASG ASG + ASG ++ Auxiliar de Depósito Auxiliar de Depósito + Aux…" at bounding box center [542, 155] width 448 height 23
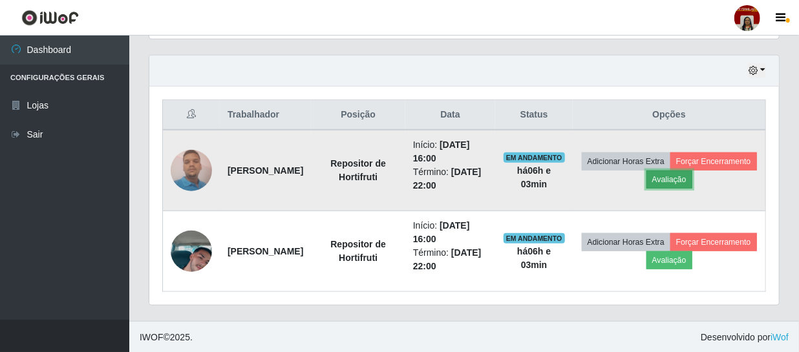
click at [693, 175] on button "Avaliação" at bounding box center [670, 180] width 46 height 18
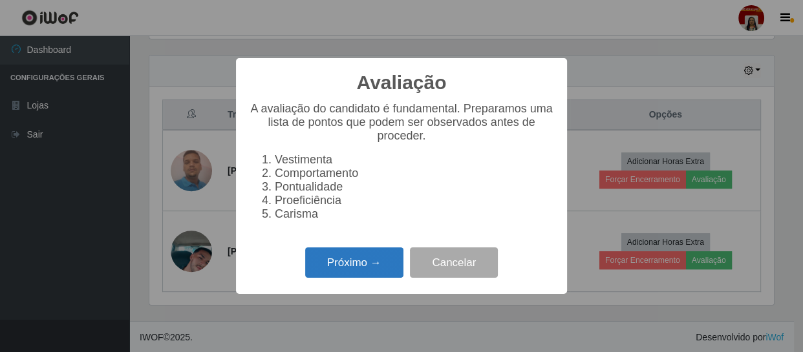
click at [360, 265] on button "Próximo →" at bounding box center [354, 263] width 98 height 30
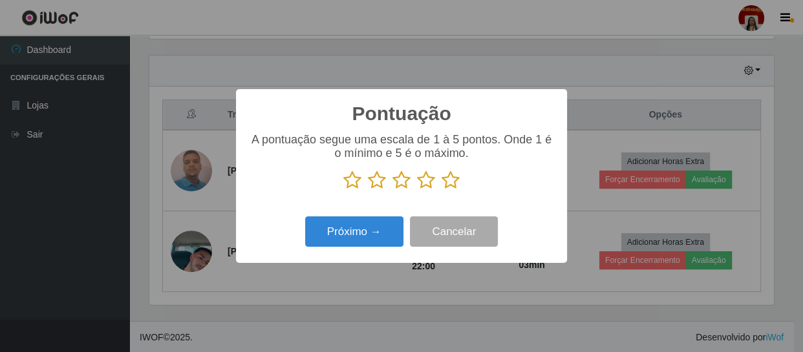
click at [445, 180] on icon at bounding box center [451, 180] width 18 height 19
click at [442, 190] on input "radio" at bounding box center [442, 190] width 0 height 0
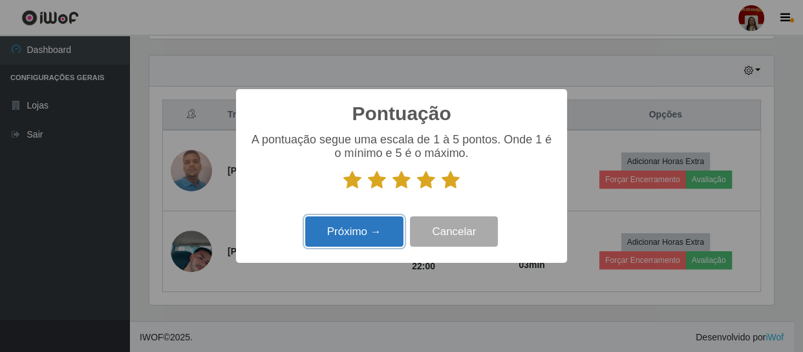
click at [337, 221] on button "Próximo →" at bounding box center [354, 232] width 98 height 30
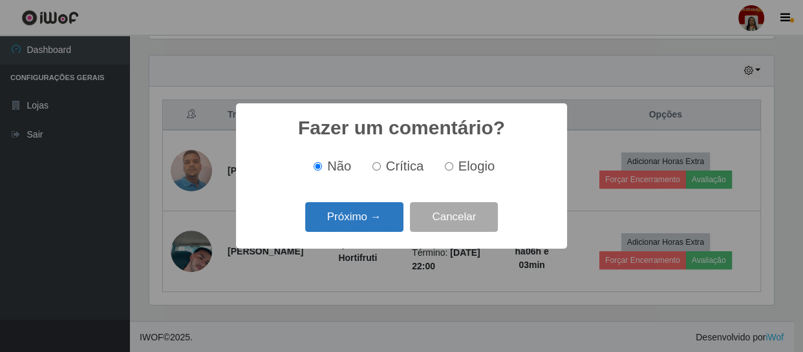
click at [369, 218] on button "Próximo →" at bounding box center [354, 217] width 98 height 30
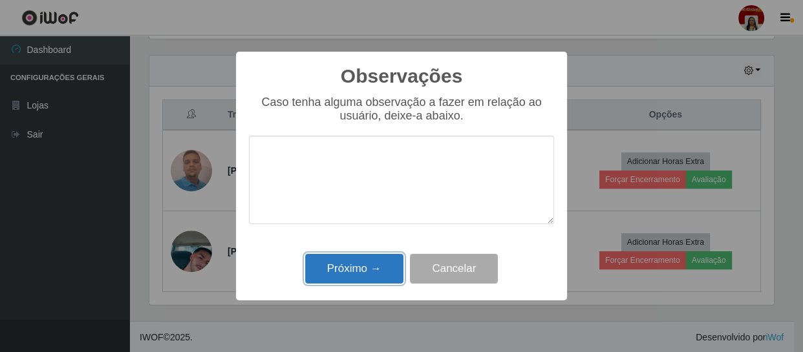
click at [356, 267] on button "Próximo →" at bounding box center [354, 269] width 98 height 30
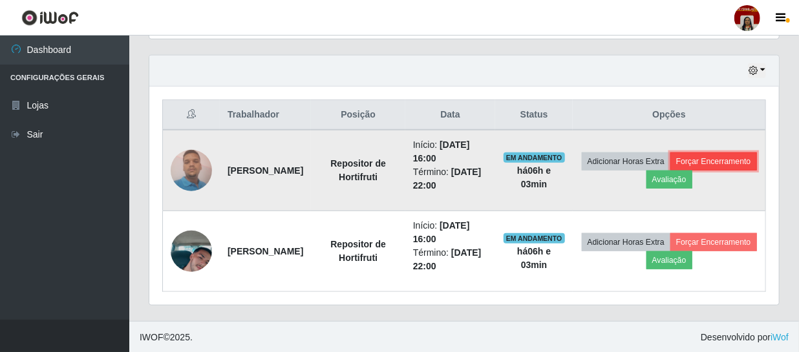
click at [678, 171] on button "Forçar Encerramento" at bounding box center [714, 162] width 87 height 18
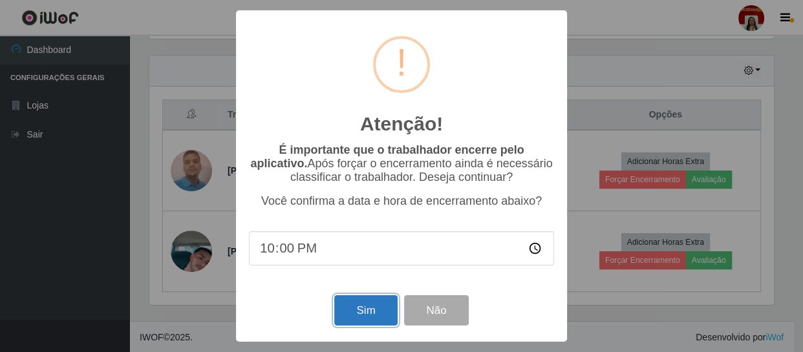
click at [363, 313] on button "Sim" at bounding box center [365, 311] width 63 height 30
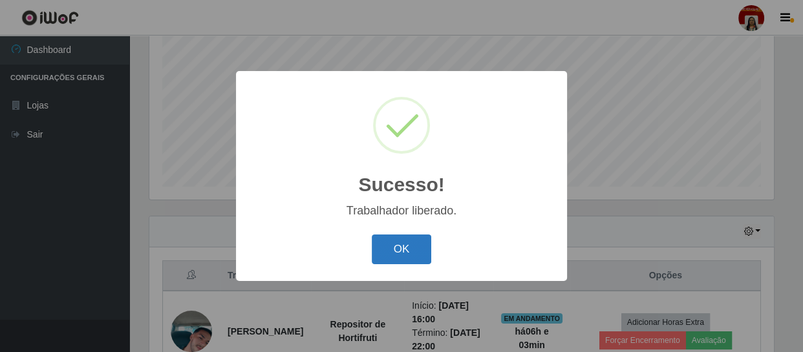
click at [401, 251] on button "OK" at bounding box center [402, 250] width 60 height 30
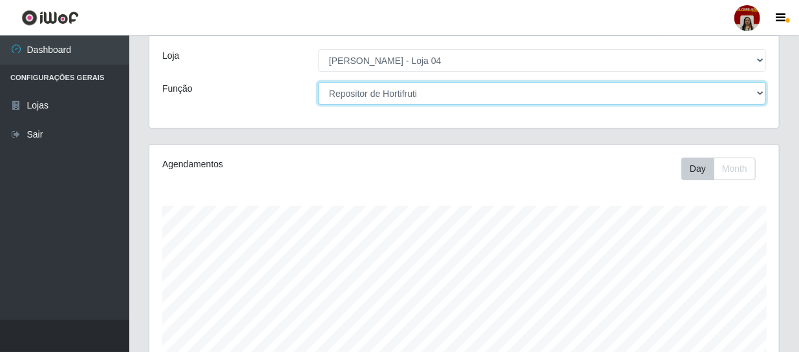
drag, startPoint x: 441, startPoint y: 94, endPoint x: 410, endPoint y: 97, distance: 31.1
click at [441, 94] on select "[Selecione...] ASG ASG + ASG ++ Auxiliar de Depósito Auxiliar de Depósito + Aux…" at bounding box center [542, 93] width 448 height 23
click at [318, 82] on select "[Selecione...] ASG ASG + ASG ++ Auxiliar de Depósito Auxiliar de Depósito + Aux…" at bounding box center [542, 93] width 448 height 23
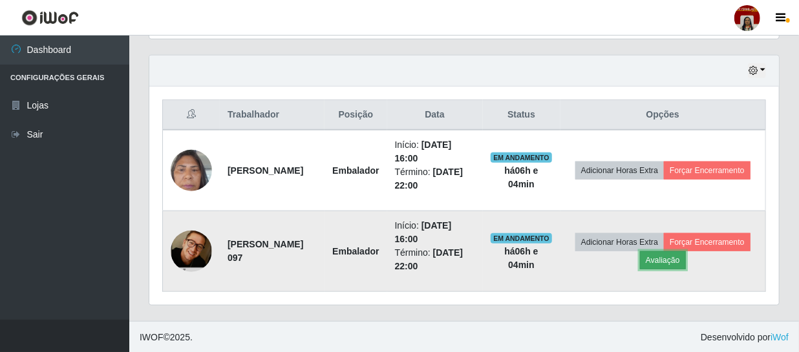
click at [686, 259] on button "Avaliação" at bounding box center [663, 261] width 46 height 18
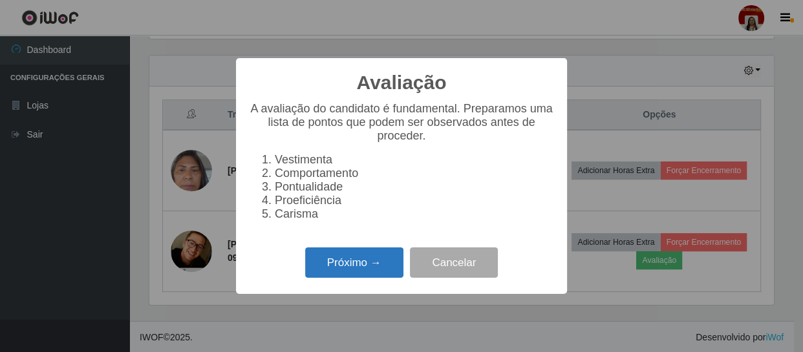
click at [336, 265] on button "Próximo →" at bounding box center [354, 263] width 98 height 30
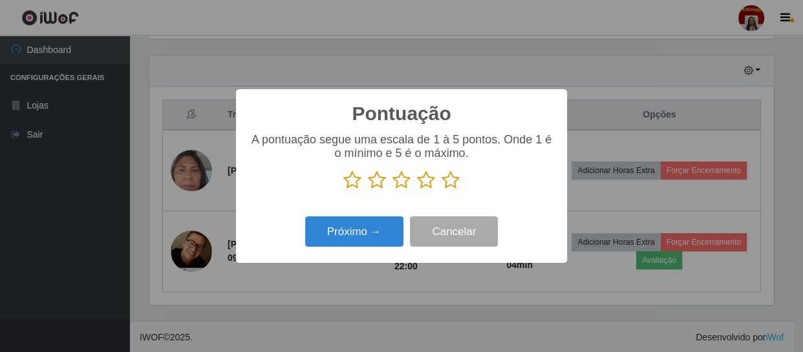
click at [453, 186] on icon at bounding box center [451, 180] width 18 height 19
click at [442, 190] on input "radio" at bounding box center [442, 190] width 0 height 0
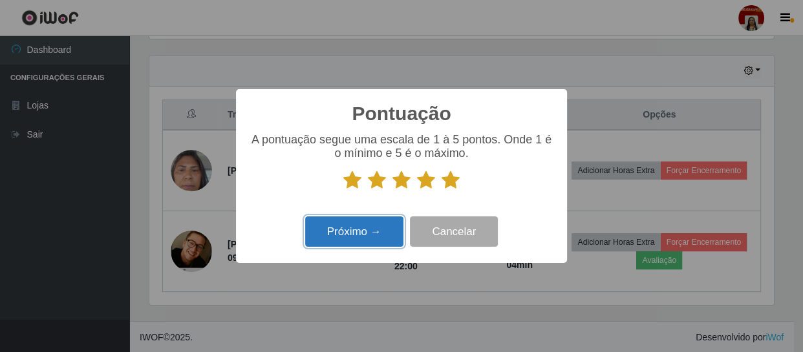
click at [340, 233] on button "Próximo →" at bounding box center [354, 232] width 98 height 30
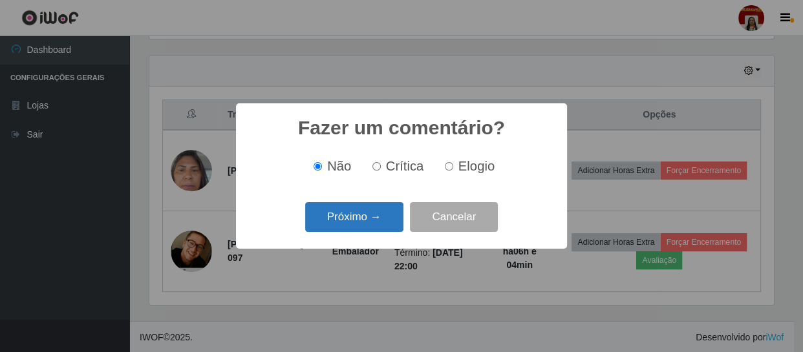
click at [351, 206] on button "Próximo →" at bounding box center [354, 217] width 98 height 30
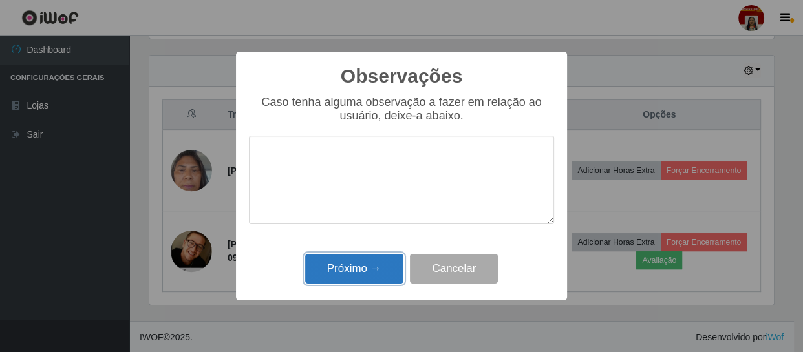
click at [361, 262] on button "Próximo →" at bounding box center [354, 269] width 98 height 30
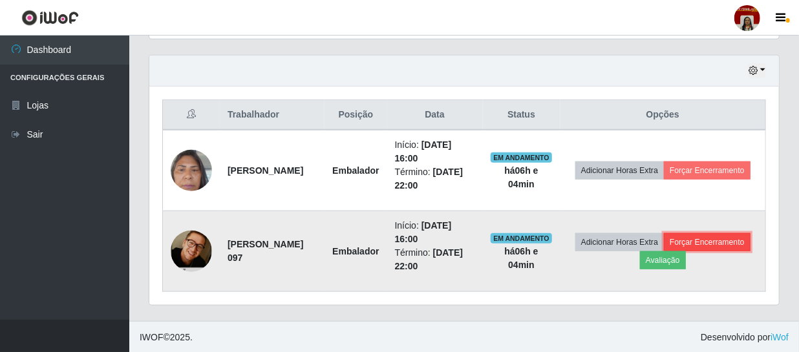
click at [664, 252] on button "Forçar Encerramento" at bounding box center [707, 242] width 87 height 18
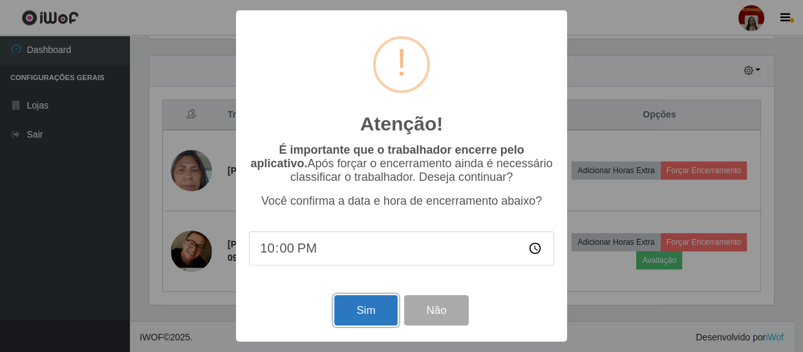
click at [383, 318] on button "Sim" at bounding box center [365, 311] width 63 height 30
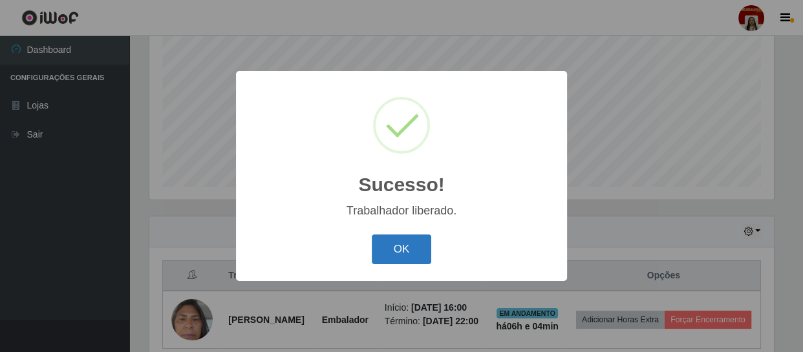
click at [394, 248] on button "OK" at bounding box center [402, 250] width 60 height 30
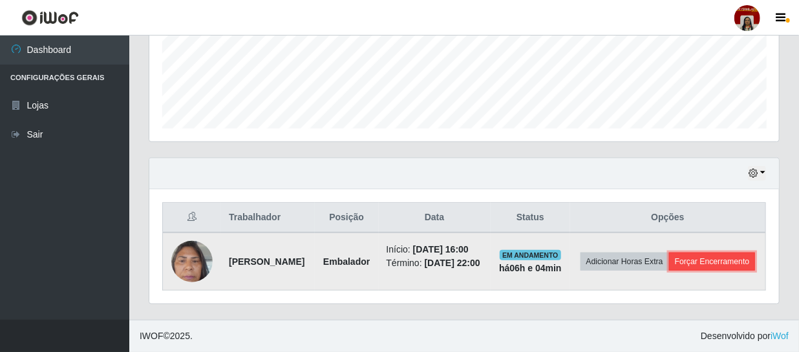
click at [676, 259] on button "Forçar Encerramento" at bounding box center [712, 262] width 87 height 18
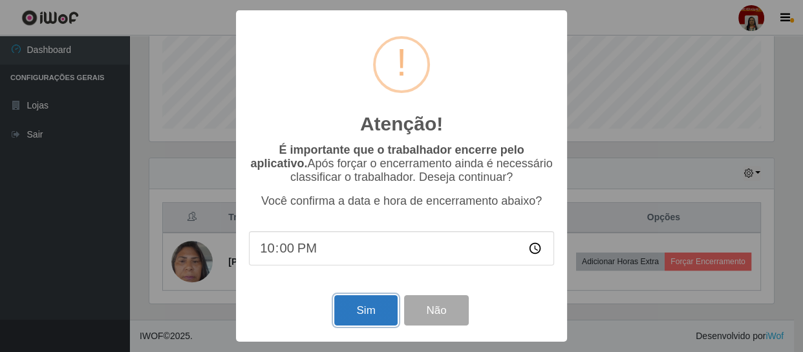
click at [374, 305] on button "Sim" at bounding box center [365, 311] width 63 height 30
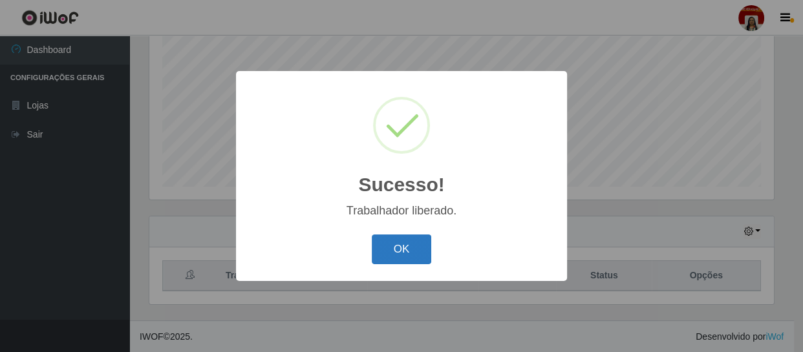
click at [415, 241] on button "OK" at bounding box center [402, 250] width 60 height 30
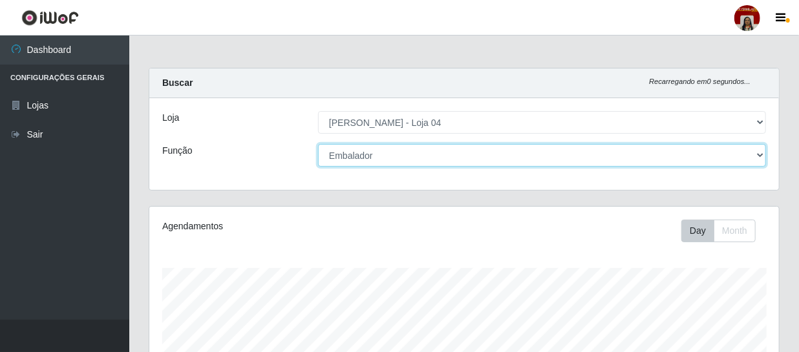
click at [400, 155] on select "[Selecione...] ASG ASG + ASG ++ Auxiliar de Depósito Auxiliar de Depósito + Aux…" at bounding box center [542, 155] width 448 height 23
click at [397, 160] on select "[Selecione...] ASG ASG + ASG ++ Auxiliar de Depósito Auxiliar de Depósito + Aux…" at bounding box center [542, 155] width 448 height 23
click at [398, 158] on select "[Selecione...] ASG ASG + ASG ++ Auxiliar de Depósito Auxiliar de Depósito + Aux…" at bounding box center [542, 155] width 448 height 23
select select "112"
click at [318, 144] on select "[Selecione...] ASG ASG + ASG ++ Auxiliar de Depósito Auxiliar de Depósito + Aux…" at bounding box center [542, 155] width 448 height 23
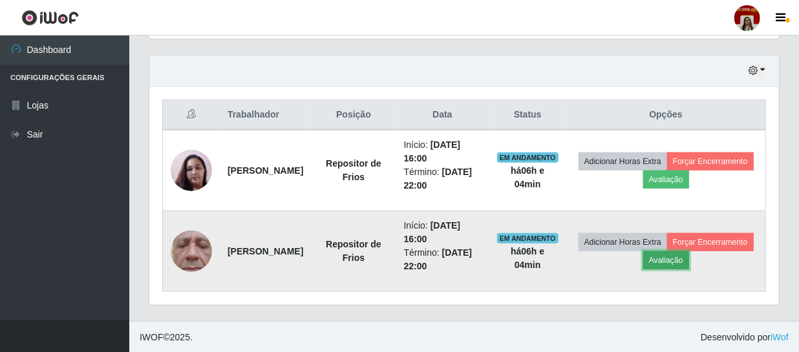
click at [689, 261] on button "Avaliação" at bounding box center [666, 261] width 46 height 18
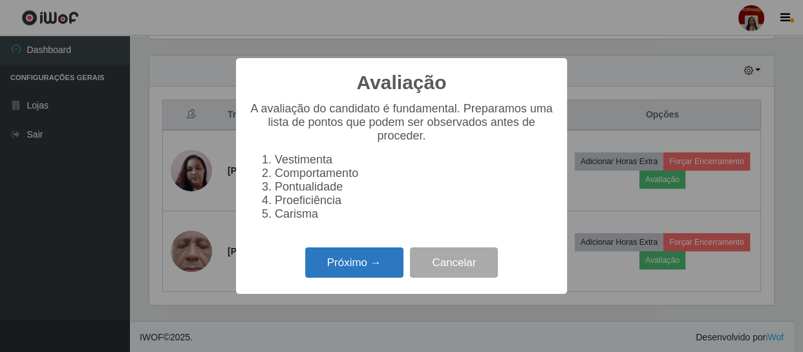
click at [355, 272] on button "Próximo →" at bounding box center [354, 263] width 98 height 30
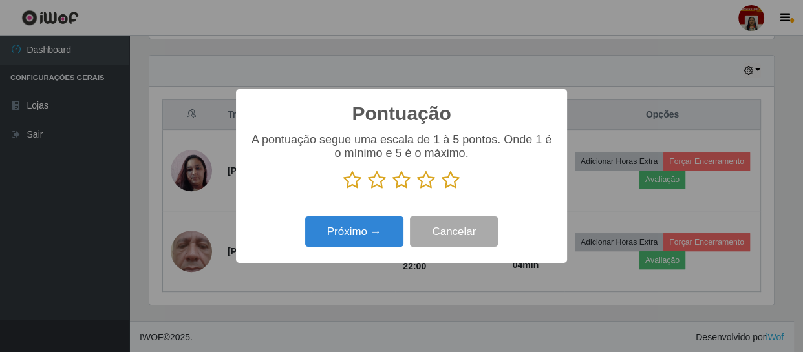
click at [457, 180] on icon at bounding box center [451, 180] width 18 height 19
click at [442, 190] on input "radio" at bounding box center [442, 190] width 0 height 0
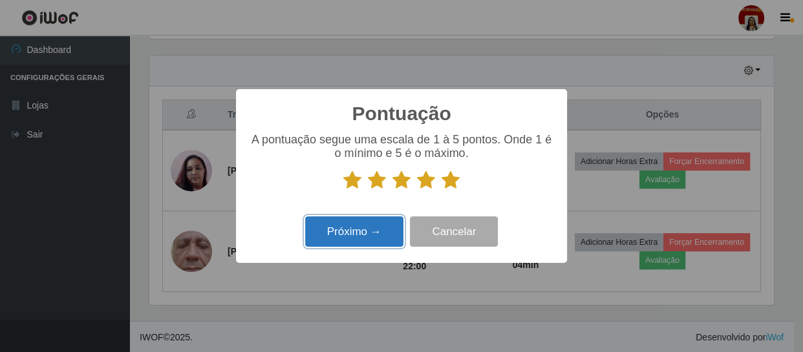
click at [373, 235] on button "Próximo →" at bounding box center [354, 232] width 98 height 30
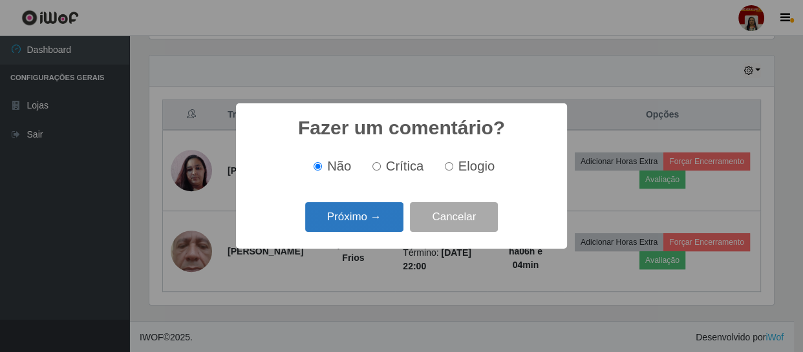
click at [385, 212] on button "Próximo →" at bounding box center [354, 217] width 98 height 30
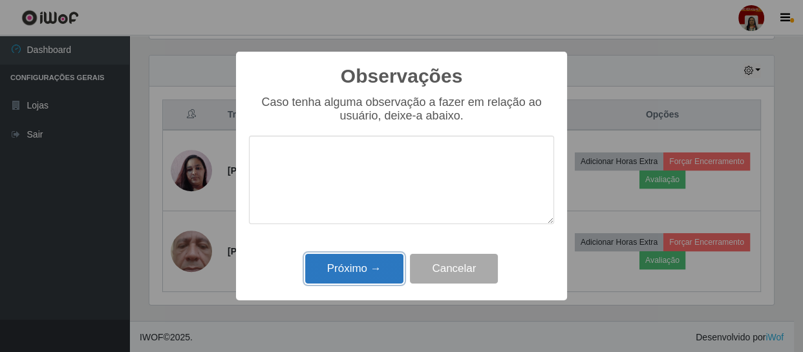
click at [374, 257] on button "Próximo →" at bounding box center [354, 269] width 98 height 30
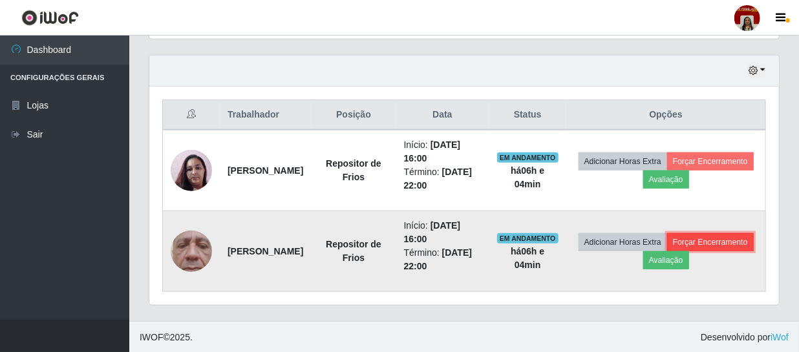
click at [667, 252] on button "Forçar Encerramento" at bounding box center [710, 242] width 87 height 18
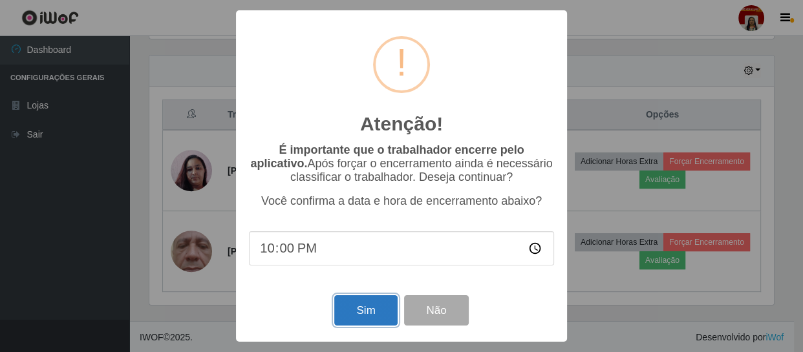
drag, startPoint x: 361, startPoint y: 315, endPoint x: 217, endPoint y: 183, distance: 195.0
click at [360, 314] on button "Sim" at bounding box center [365, 311] width 63 height 30
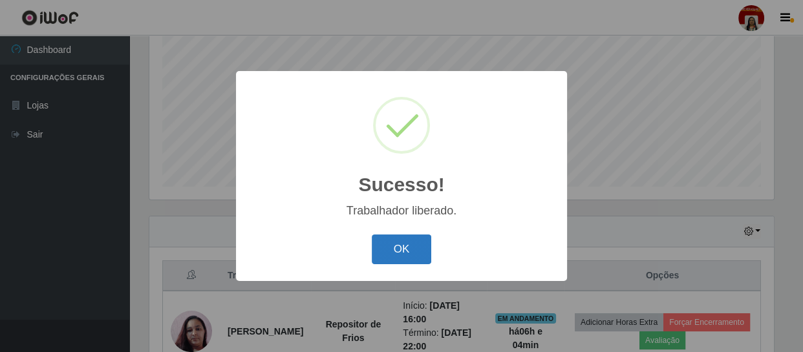
click at [414, 247] on button "OK" at bounding box center [402, 250] width 60 height 30
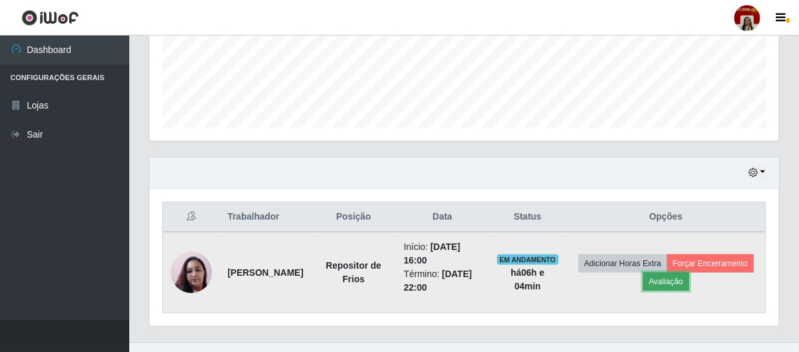
click at [689, 275] on button "Avaliação" at bounding box center [666, 282] width 46 height 18
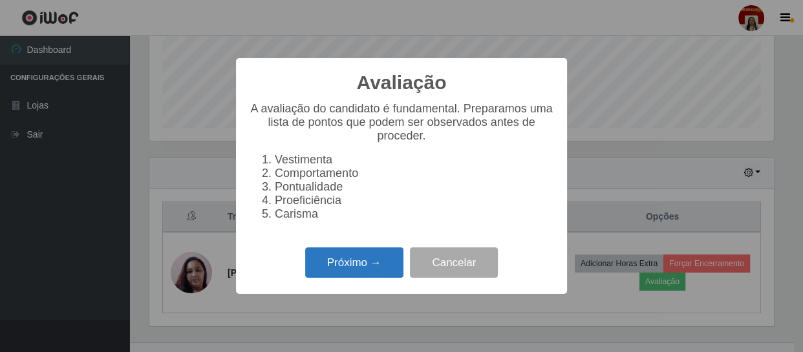
click at [350, 267] on button "Próximo →" at bounding box center [354, 263] width 98 height 30
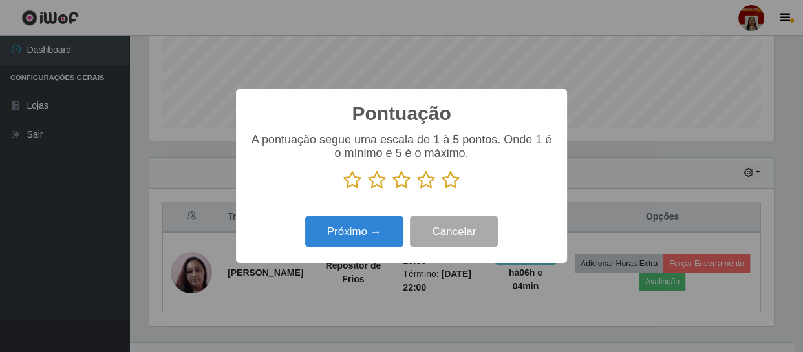
click at [455, 182] on icon at bounding box center [451, 180] width 18 height 19
click at [442, 190] on input "radio" at bounding box center [442, 190] width 0 height 0
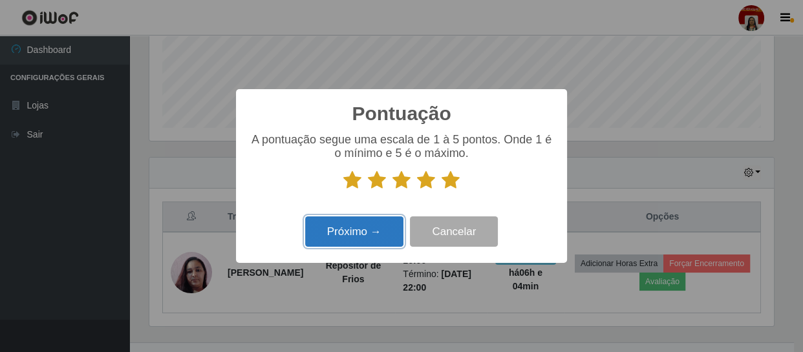
click at [362, 237] on button "Próximo →" at bounding box center [354, 232] width 98 height 30
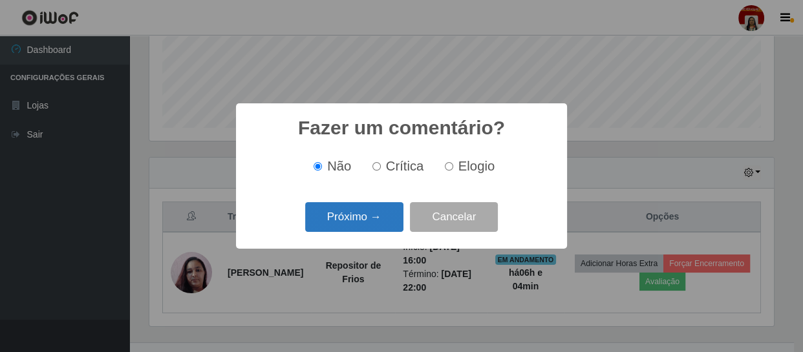
click at [385, 211] on button "Próximo →" at bounding box center [354, 217] width 98 height 30
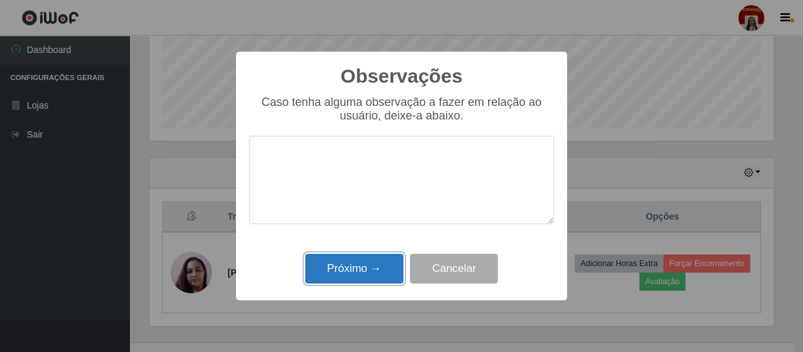
click at [376, 276] on button "Próximo →" at bounding box center [354, 269] width 98 height 30
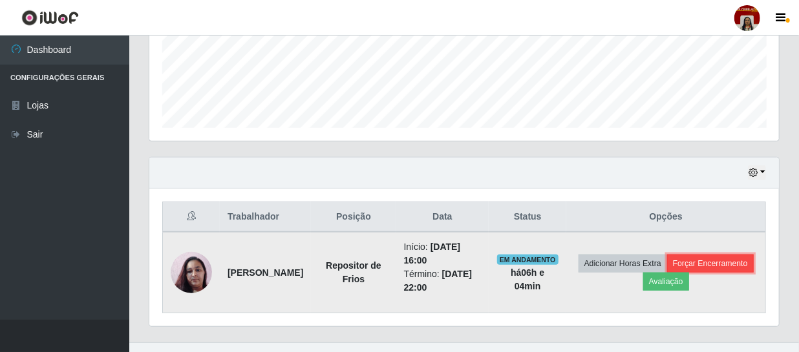
click at [667, 273] on button "Forçar Encerramento" at bounding box center [710, 264] width 87 height 18
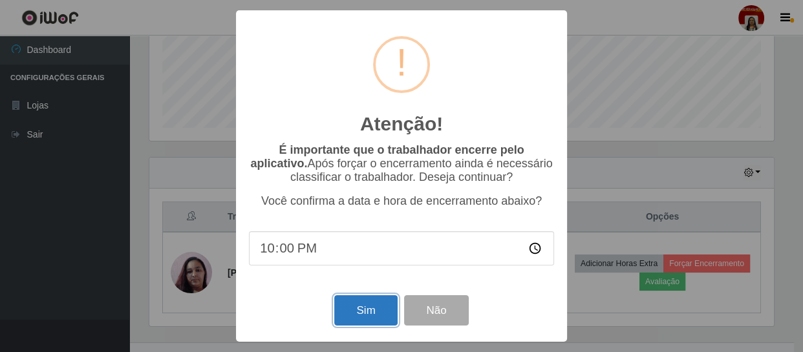
click at [373, 316] on button "Sim" at bounding box center [365, 311] width 63 height 30
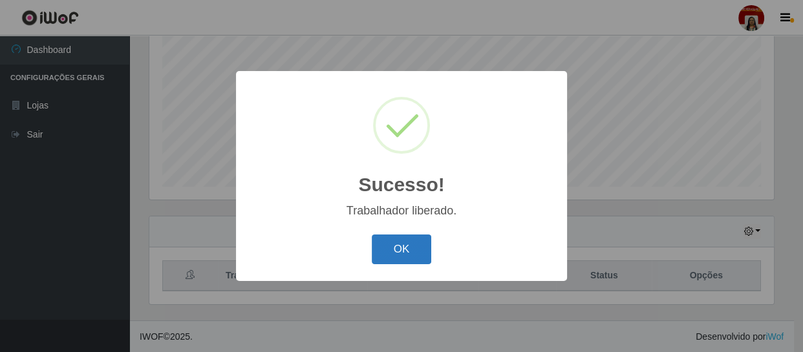
click at [397, 259] on button "OK" at bounding box center [402, 250] width 60 height 30
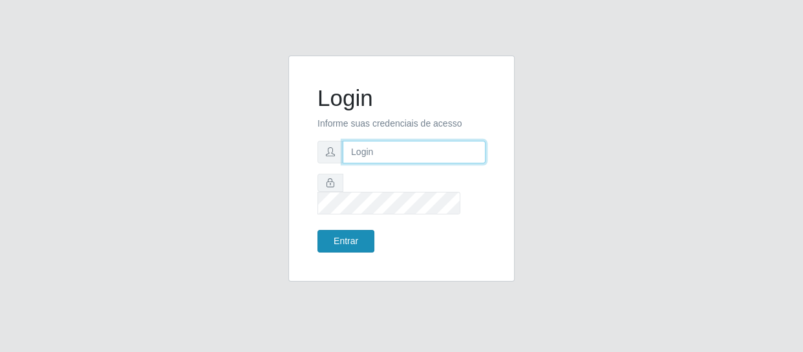
type input "[EMAIL_ADDRESS][DOMAIN_NAME]"
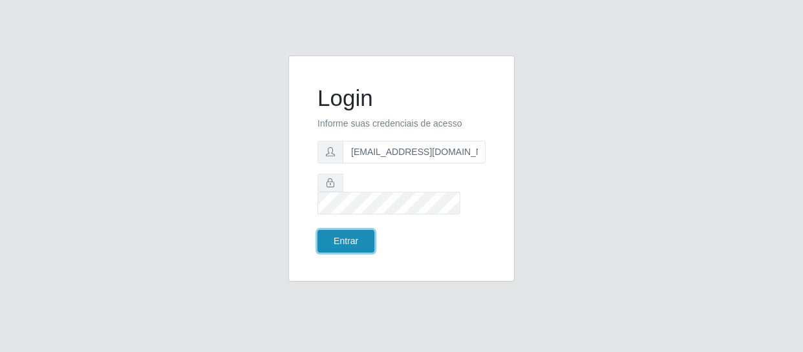
click at [355, 233] on button "Entrar" at bounding box center [346, 241] width 57 height 23
click at [354, 232] on button "Entrar" at bounding box center [346, 241] width 57 height 23
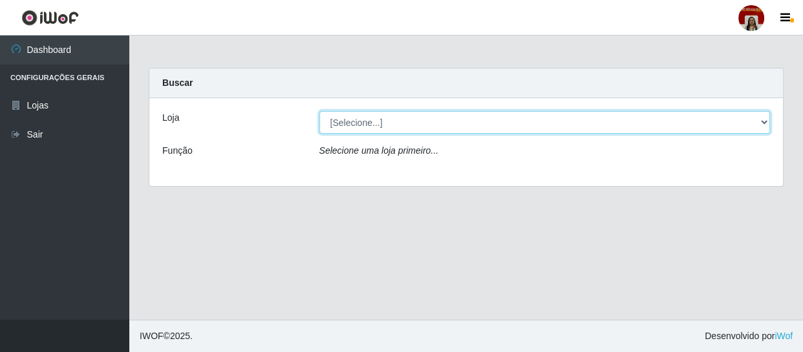
click at [396, 125] on select "[Selecione...] Mar Vermelho - Loja 04" at bounding box center [544, 122] width 451 height 23
select select "251"
click at [319, 111] on select "[Selecione...] Mar Vermelho - Loja 04" at bounding box center [544, 122] width 451 height 23
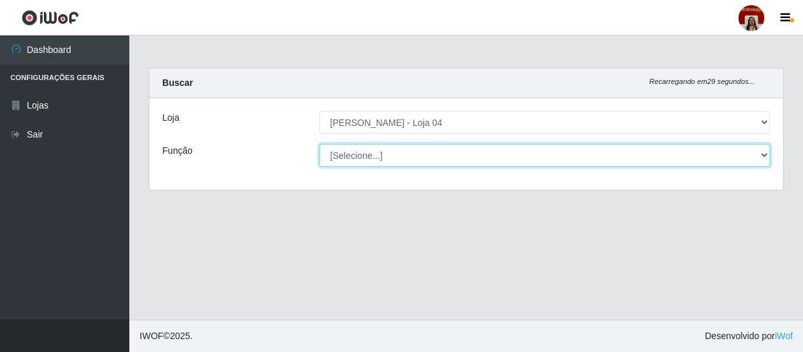
click at [419, 149] on select "[Selecione...] ASG ASG + ASG ++ Auxiliar de Depósito Auxiliar de Depósito + Aux…" at bounding box center [544, 155] width 451 height 23
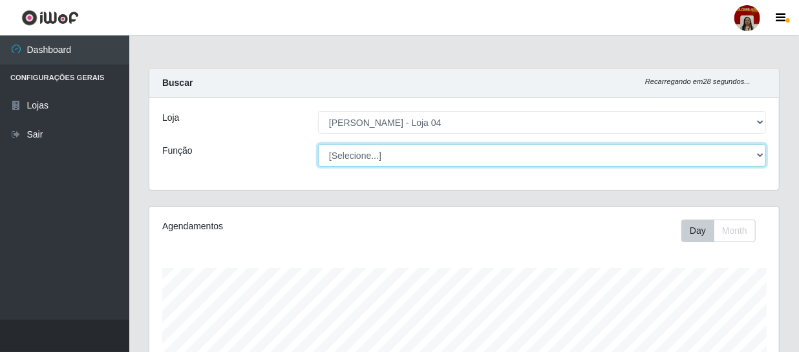
scroll to position [268, 630]
select select "24"
click at [318, 144] on select "[Selecione...] ASG ASG + ASG ++ Auxiliar de Depósito Auxiliar de Depósito + Aux…" at bounding box center [542, 155] width 448 height 23
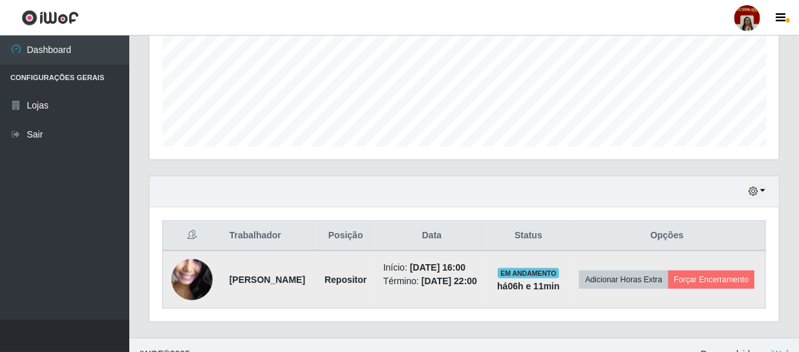
scroll to position [356, 0]
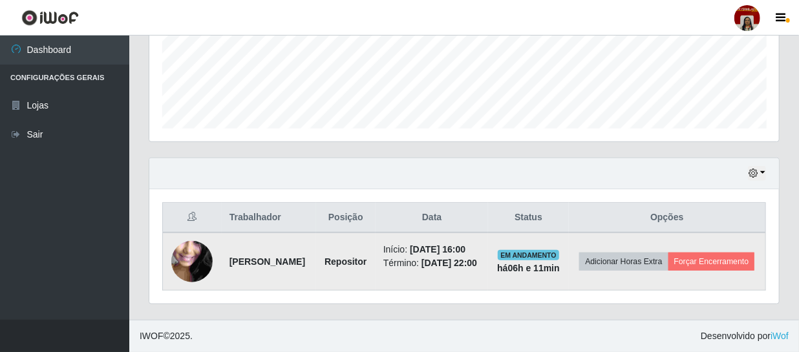
click at [191, 246] on img at bounding box center [191, 262] width 41 height 92
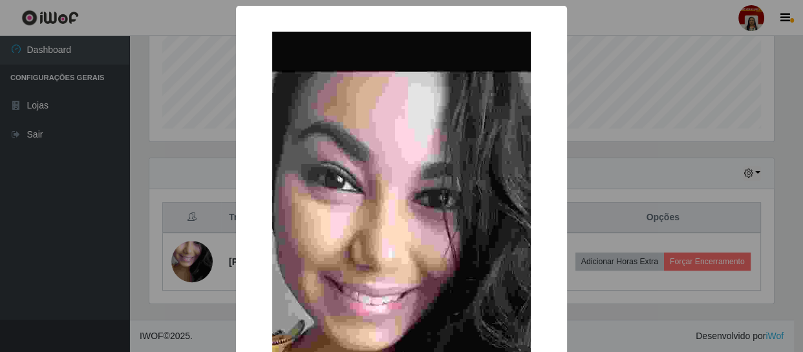
drag, startPoint x: 84, startPoint y: 237, endPoint x: 250, endPoint y: 191, distance: 171.6
click at [91, 235] on div "× OK Cancel" at bounding box center [401, 176] width 803 height 352
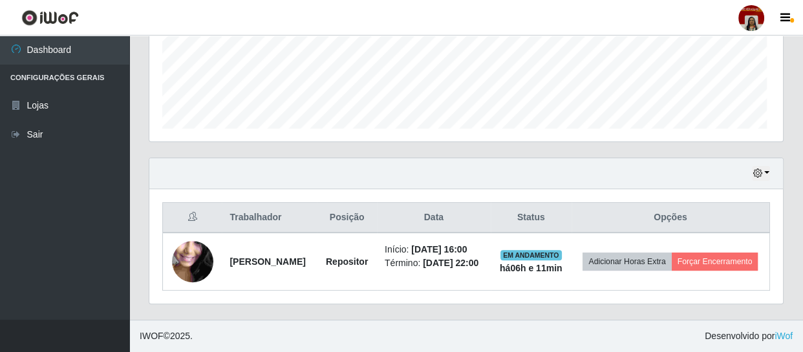
scroll to position [268, 630]
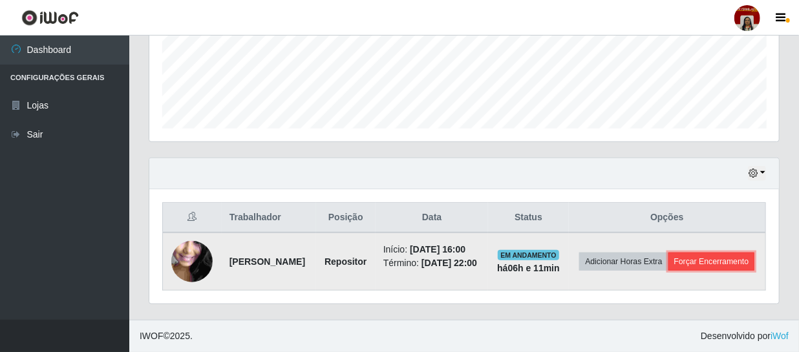
click at [669, 257] on button "Forçar Encerramento" at bounding box center [712, 262] width 87 height 18
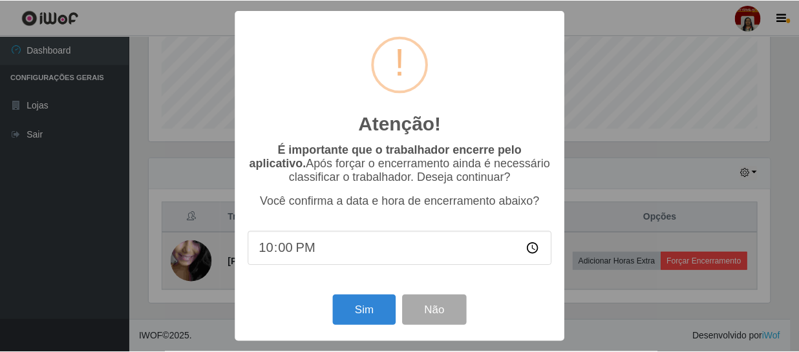
scroll to position [268, 624]
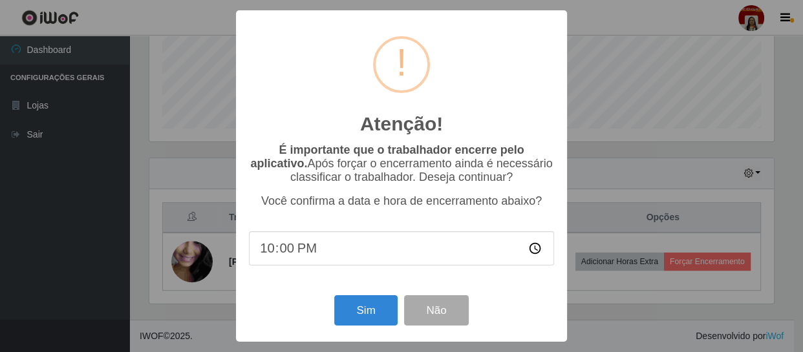
click at [411, 252] on input "22:00" at bounding box center [401, 249] width 305 height 34
type input "22:10"
click at [367, 317] on button "Sim" at bounding box center [365, 311] width 63 height 30
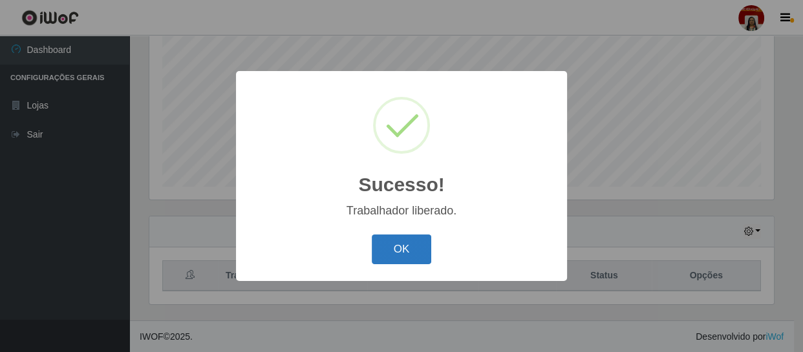
click at [400, 246] on button "OK" at bounding box center [402, 250] width 60 height 30
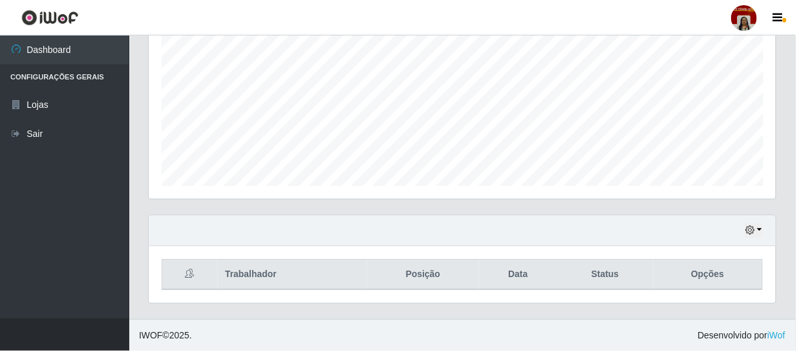
scroll to position [268, 630]
